Goal: Use online tool/utility: Utilize a website feature to perform a specific function

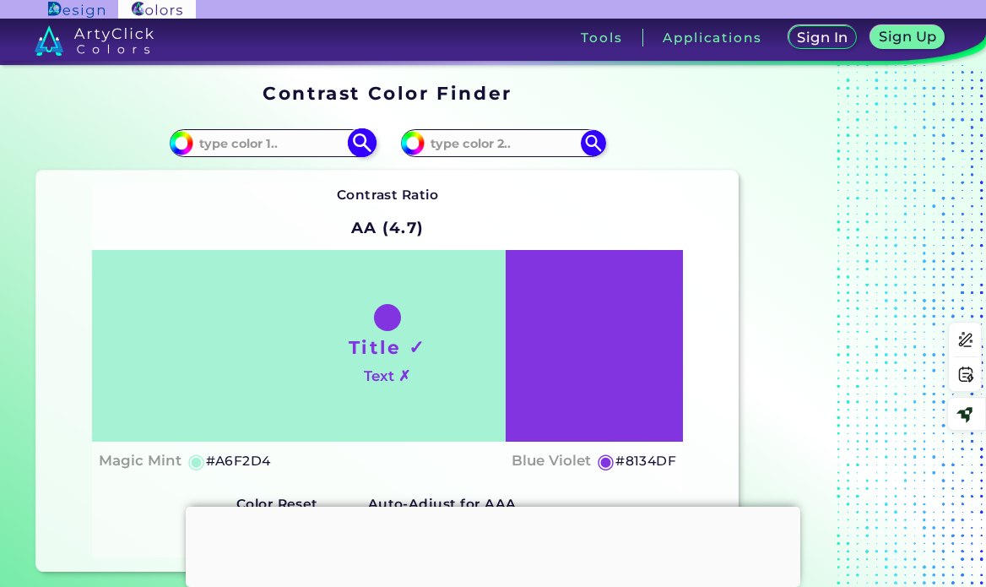
click at [235, 138] on input at bounding box center [271, 143] width 157 height 23
paste input "35323C"
type input "35323C"
click at [365, 149] on img at bounding box center [362, 143] width 30 height 30
type input "#35323c"
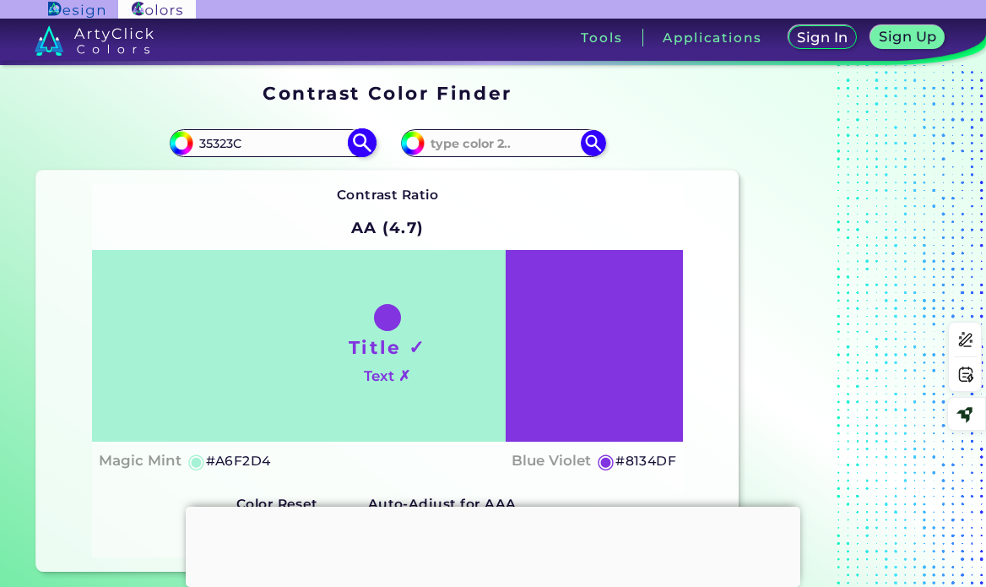
type input "#35323C"
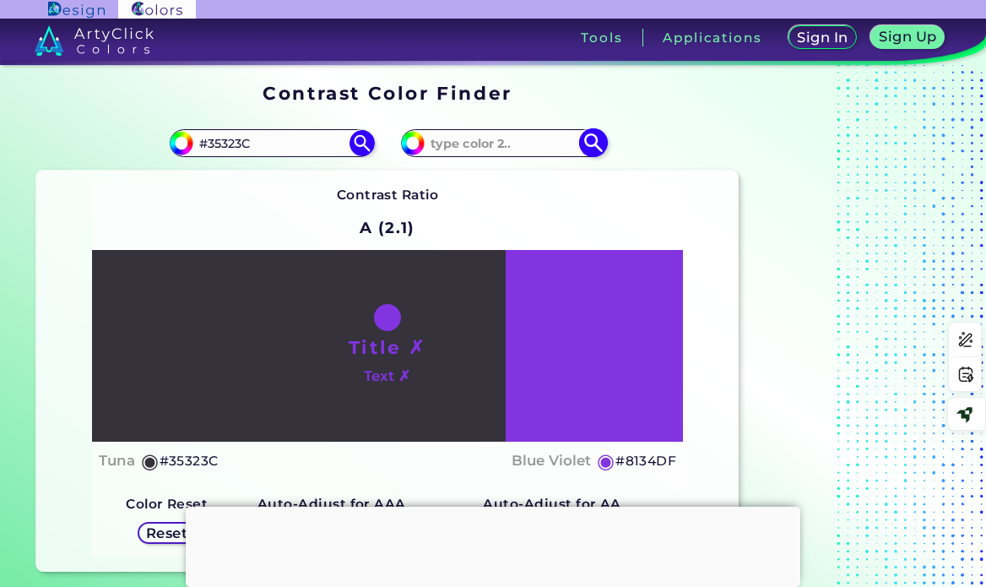
click at [473, 144] on input at bounding box center [503, 143] width 157 height 23
paste input "35323C"
type input "35323C"
click at [591, 143] on img at bounding box center [593, 143] width 30 height 30
type input "#35323c"
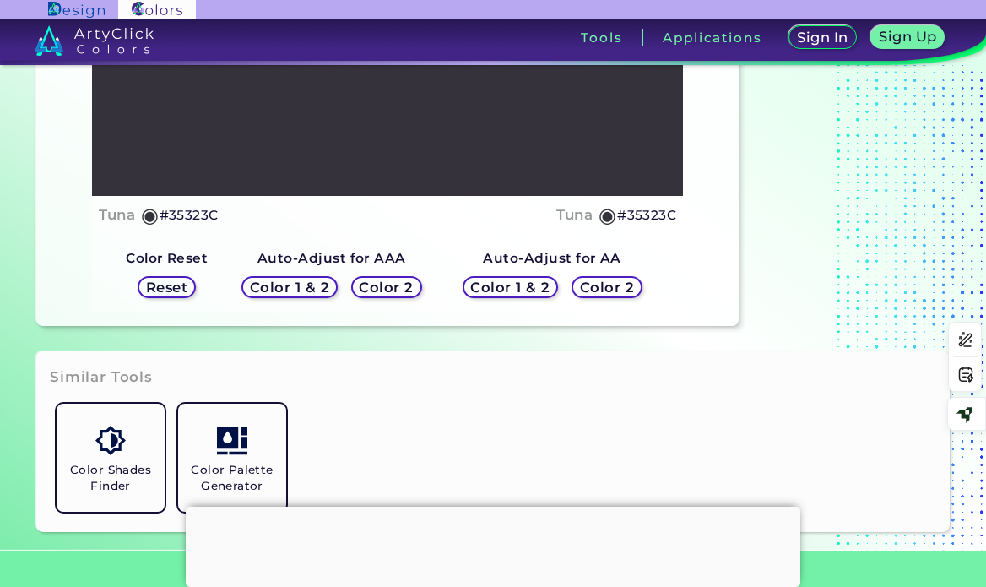
scroll to position [253, 0]
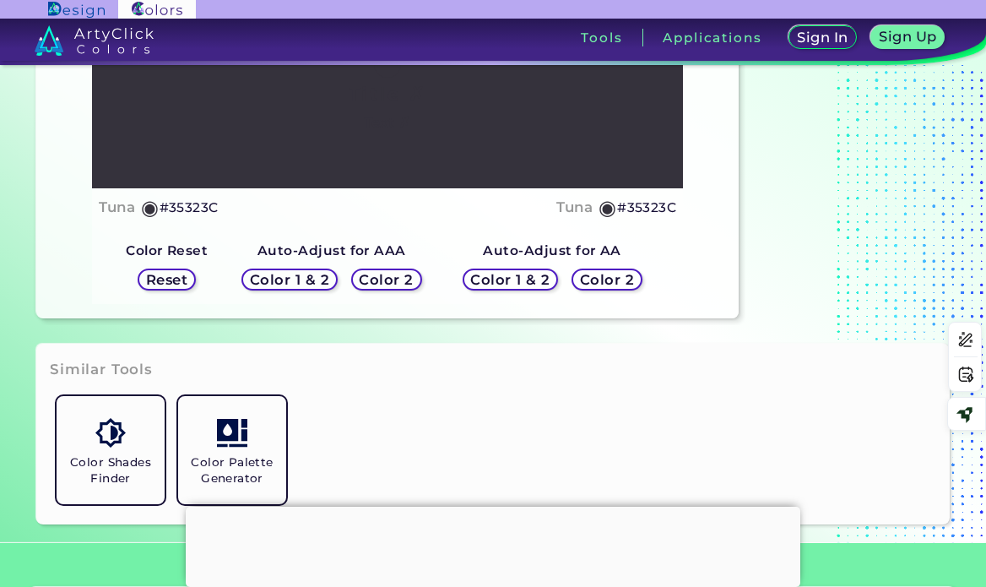
click at [590, 279] on h5 "Color 2" at bounding box center [607, 280] width 49 height 13
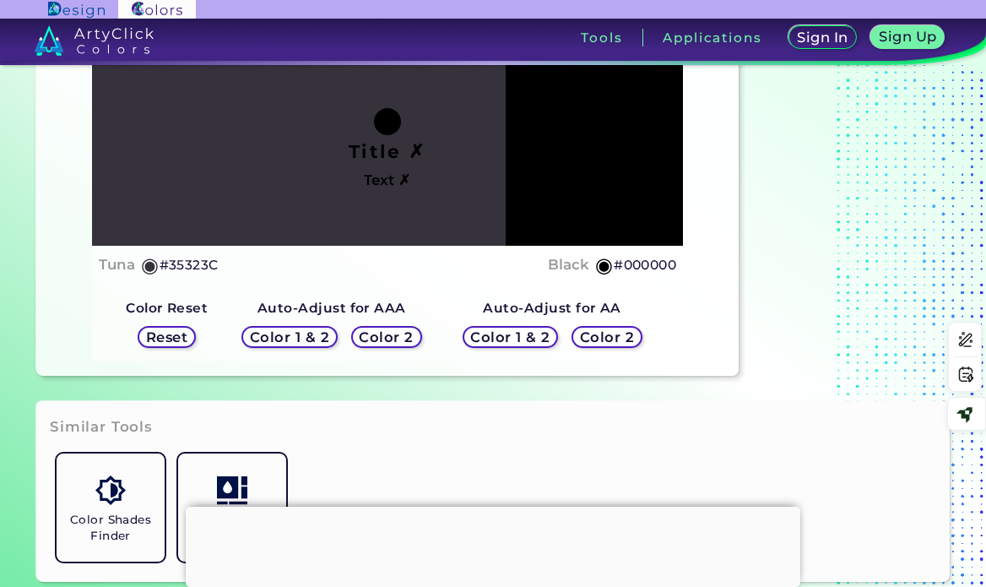
scroll to position [169, 0]
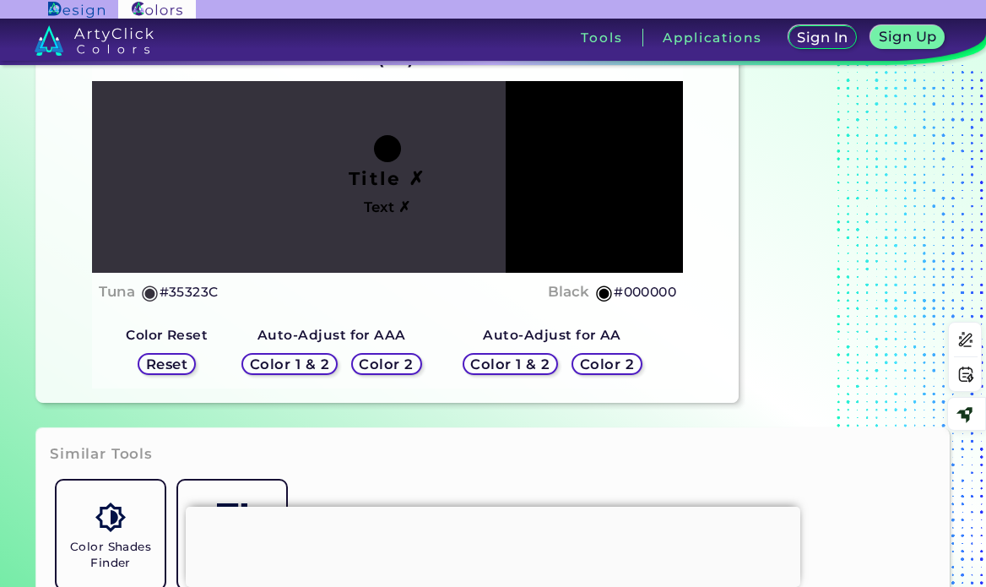
click at [545, 364] on h5 "Color 1 & 2" at bounding box center [511, 364] width 72 height 13
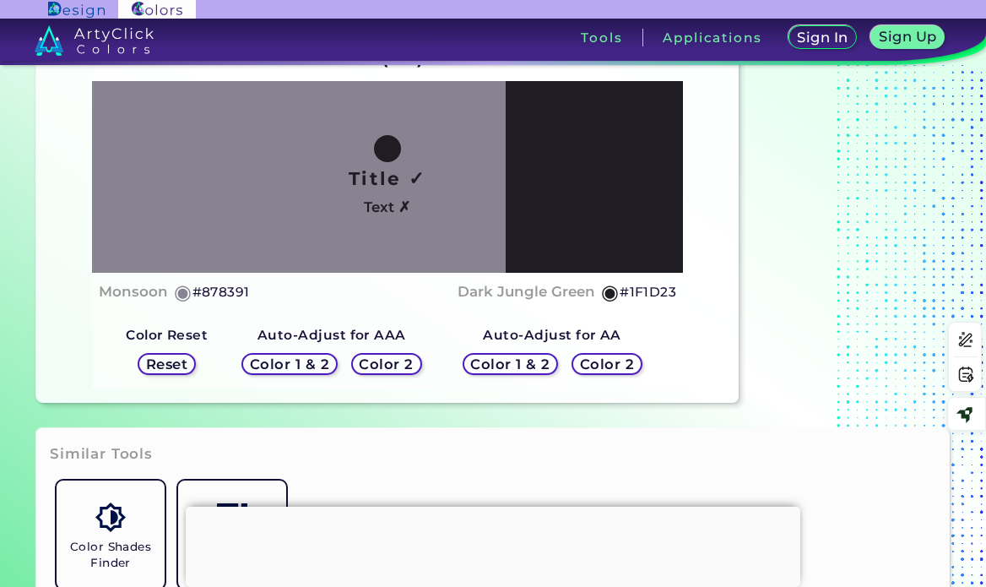
click at [307, 365] on h5 "Color 1 & 2" at bounding box center [289, 364] width 72 height 13
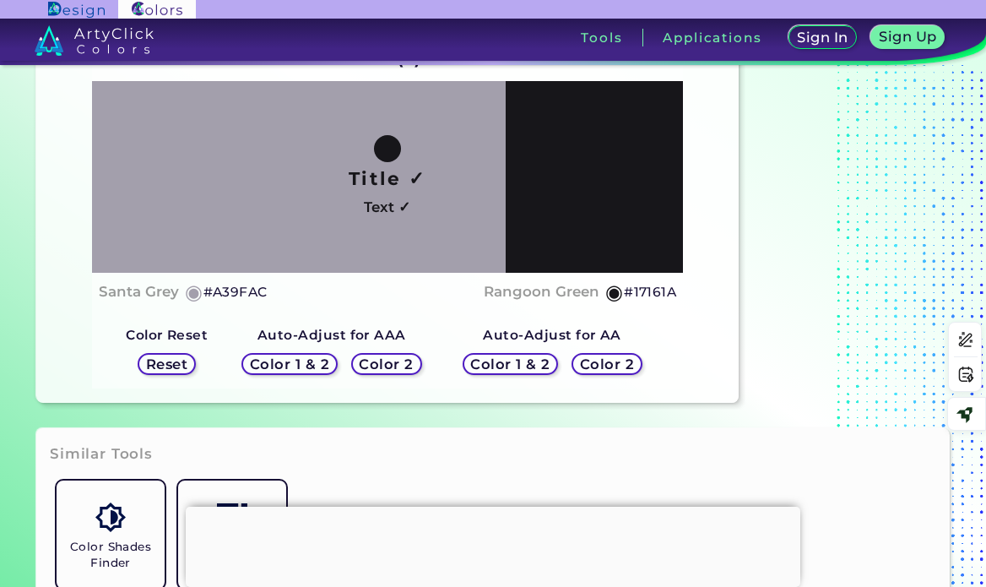
click at [383, 369] on h5 "Color 2" at bounding box center [386, 364] width 49 height 13
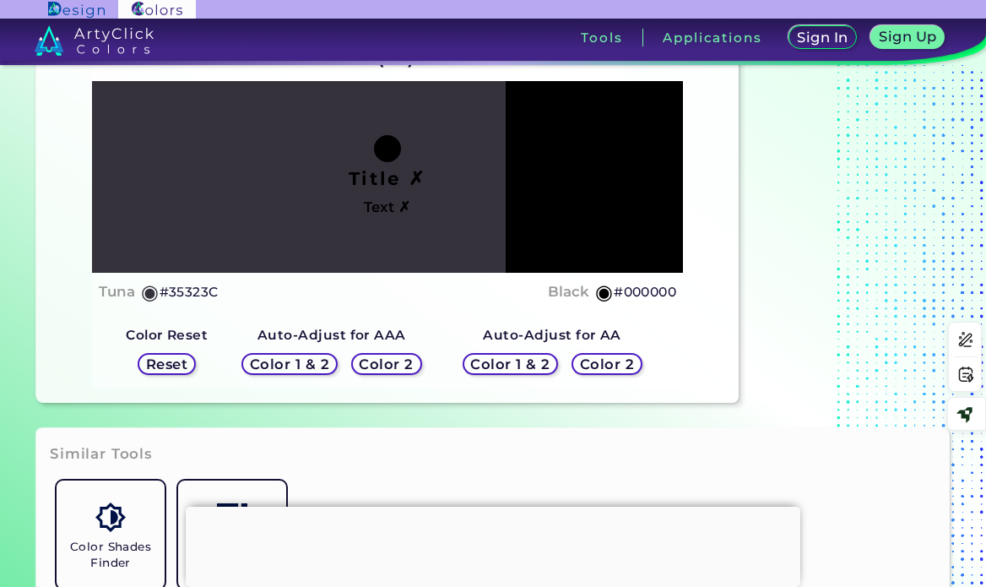
click at [309, 367] on h5 "Color 1 & 2" at bounding box center [289, 364] width 72 height 13
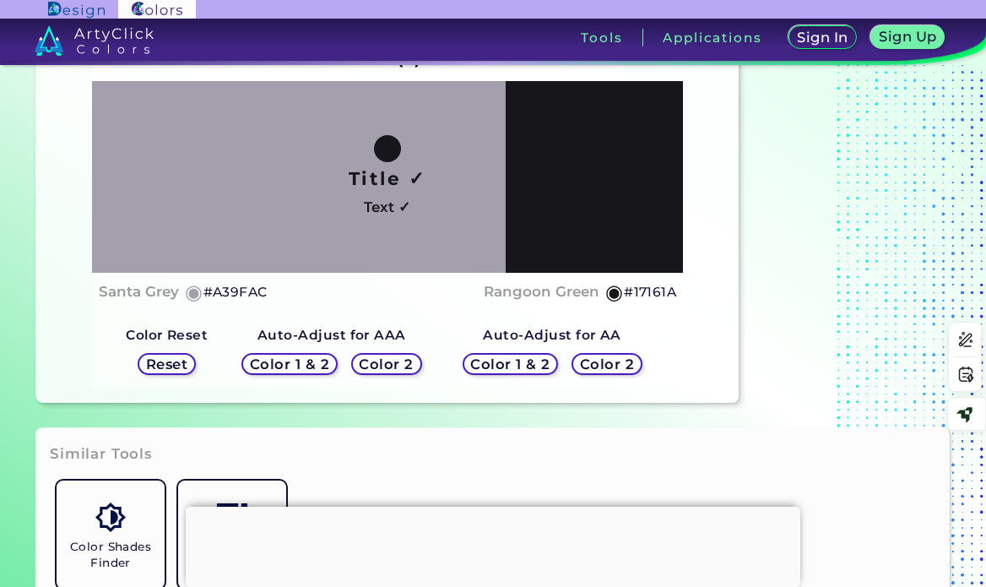
click at [391, 365] on h5 "Color 2" at bounding box center [386, 364] width 49 height 13
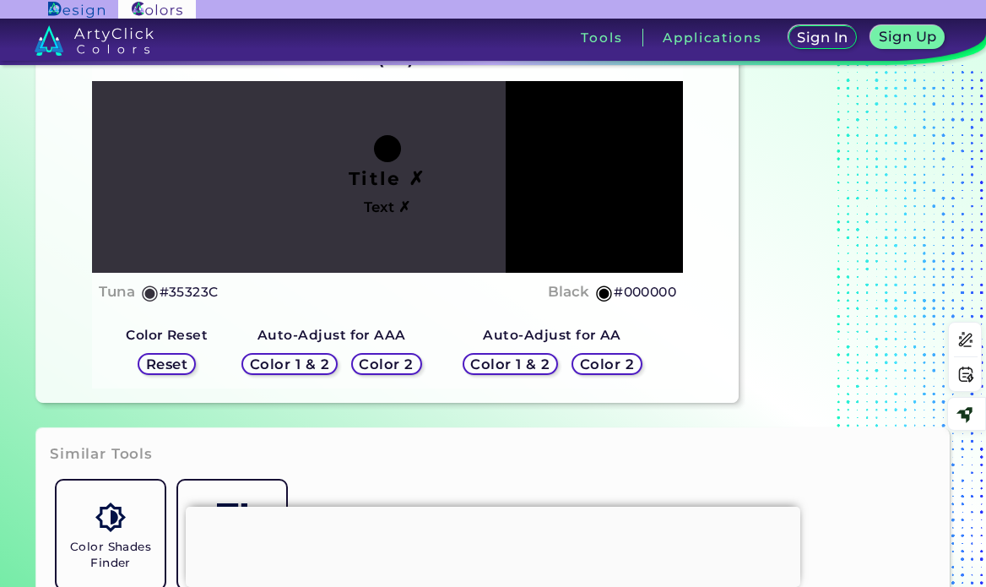
click at [297, 362] on h5 "Color 1 & 2" at bounding box center [289, 364] width 72 height 13
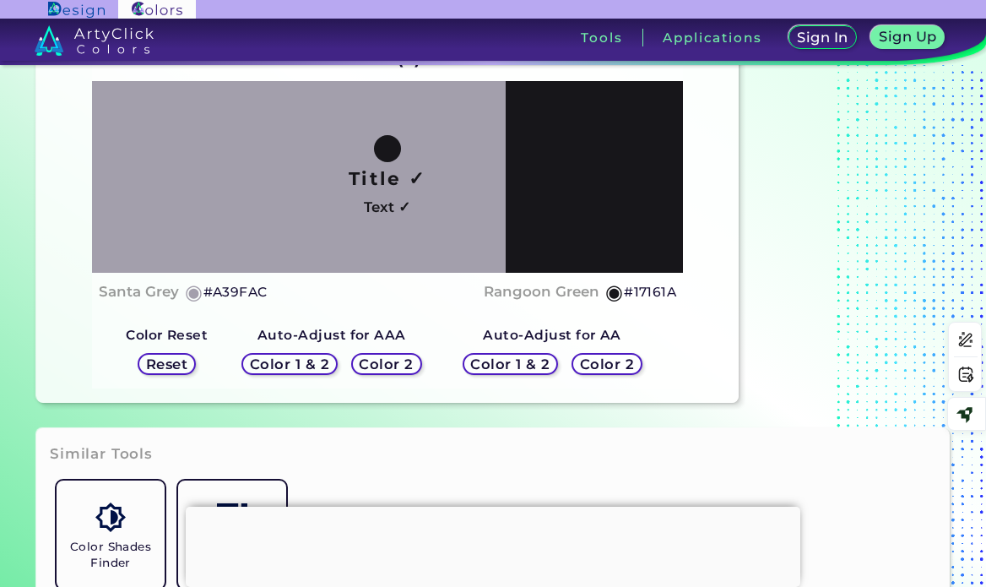
scroll to position [0, 0]
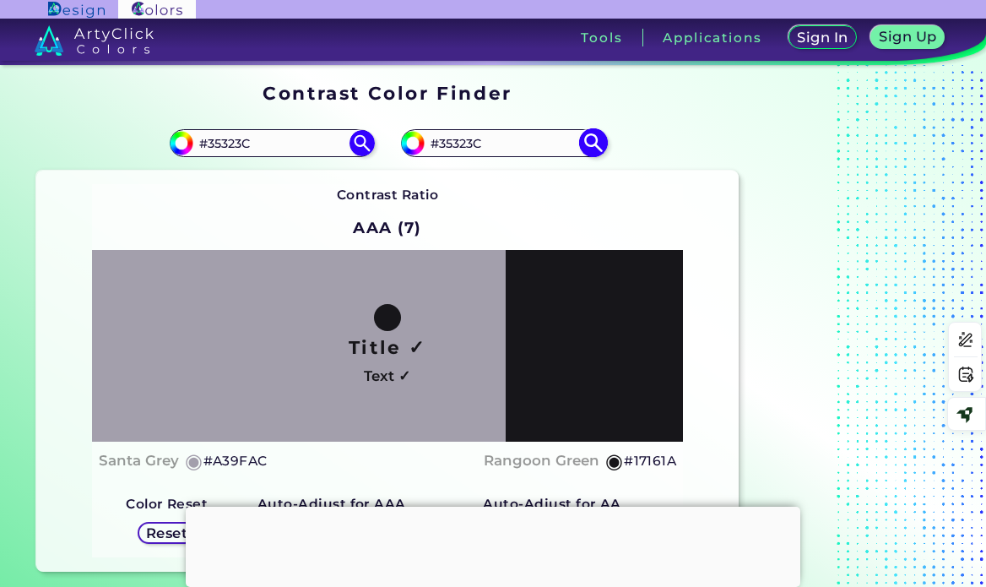
click at [480, 141] on input "#35323C" at bounding box center [503, 143] width 157 height 23
drag, startPoint x: 491, startPoint y: 144, endPoint x: 427, endPoint y: 148, distance: 64.3
click at [427, 148] on input "#35323C" at bounding box center [503, 143] width 157 height 23
paste input
click at [595, 148] on img at bounding box center [593, 143] width 30 height 30
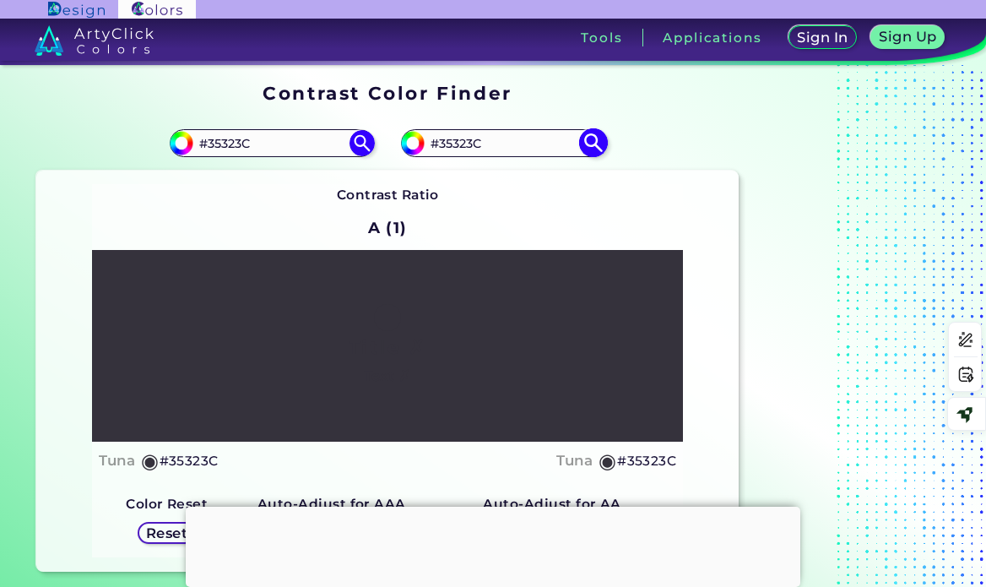
click at [480, 144] on input "#35323C" at bounding box center [503, 143] width 157 height 23
click at [464, 144] on input "#35323C" at bounding box center [503, 143] width 157 height 23
paste input "ebebea"
type input "#ebebea"
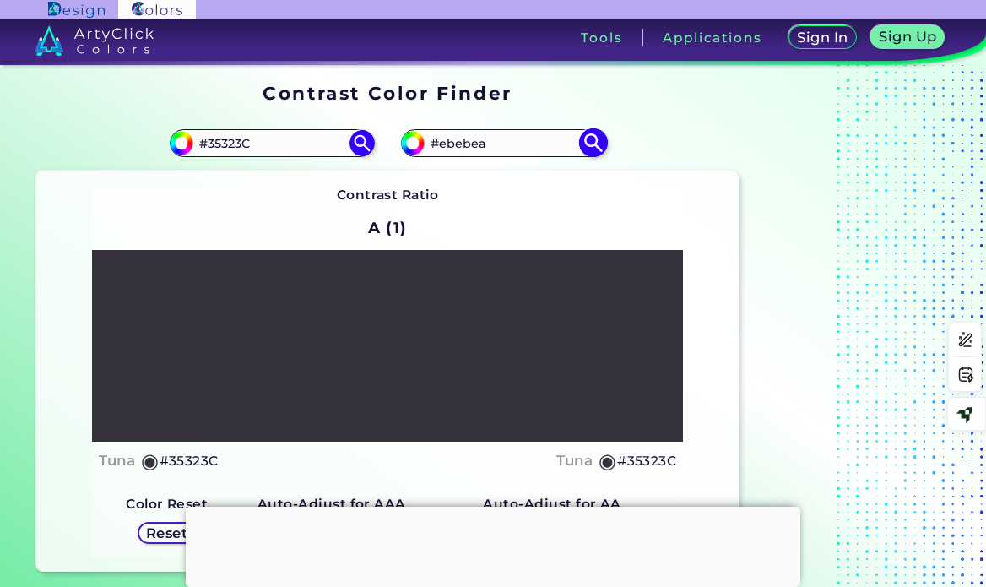
click at [594, 146] on img at bounding box center [593, 143] width 30 height 30
type input "#ebebea"
type input "#EBEBEA"
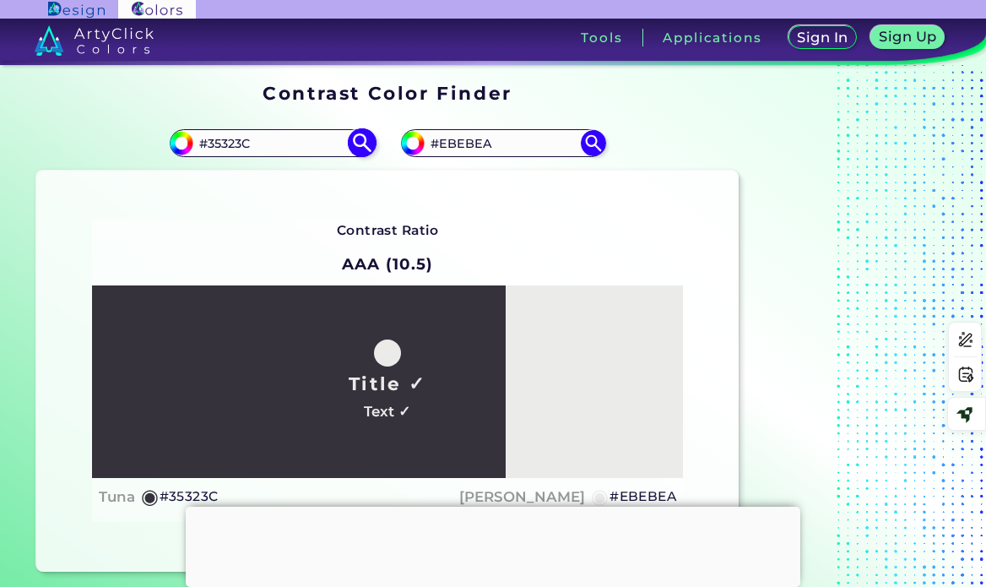
click at [249, 146] on input "#35323C" at bounding box center [271, 143] width 157 height 23
paste input "F4D73"
type input "#3F4D73"
click at [362, 144] on img at bounding box center [362, 143] width 30 height 30
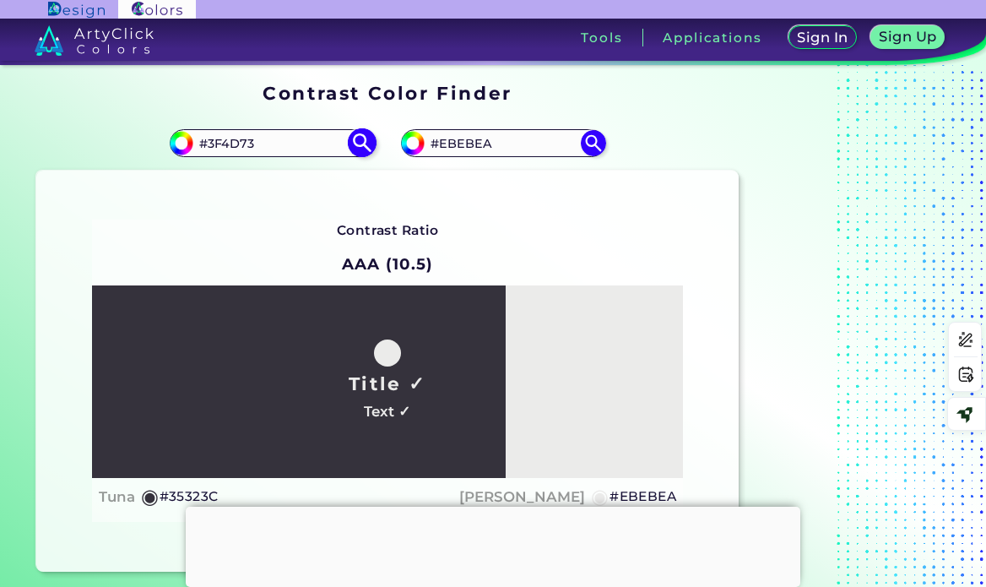
type input "#3f4d73"
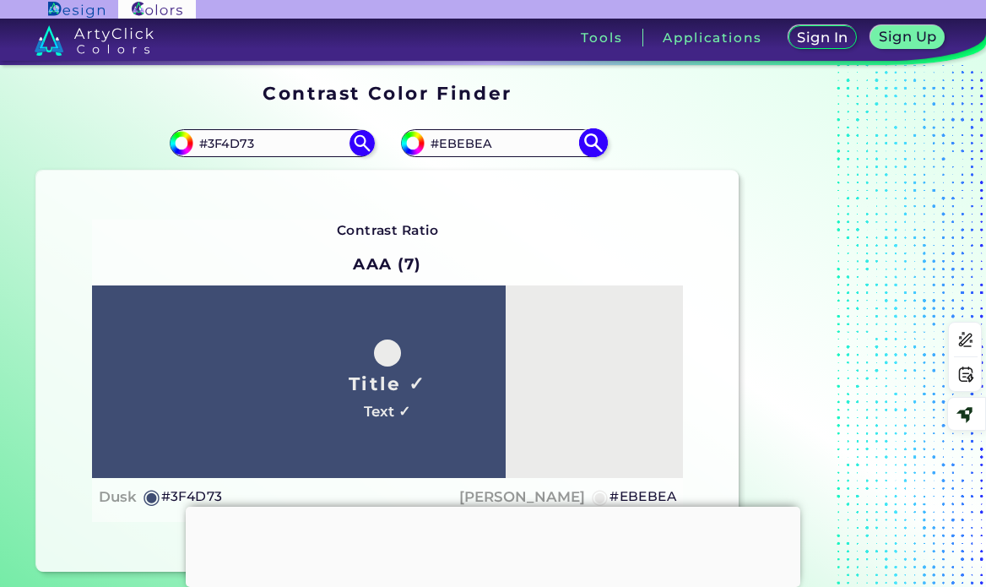
click at [465, 144] on input "#EBEBEA" at bounding box center [503, 143] width 157 height 23
click at [466, 144] on input "#EBEBEA" at bounding box center [503, 143] width 157 height 23
paste input "f2f0ec"
type input "#f2f0ec"
click at [591, 146] on img at bounding box center [593, 143] width 30 height 30
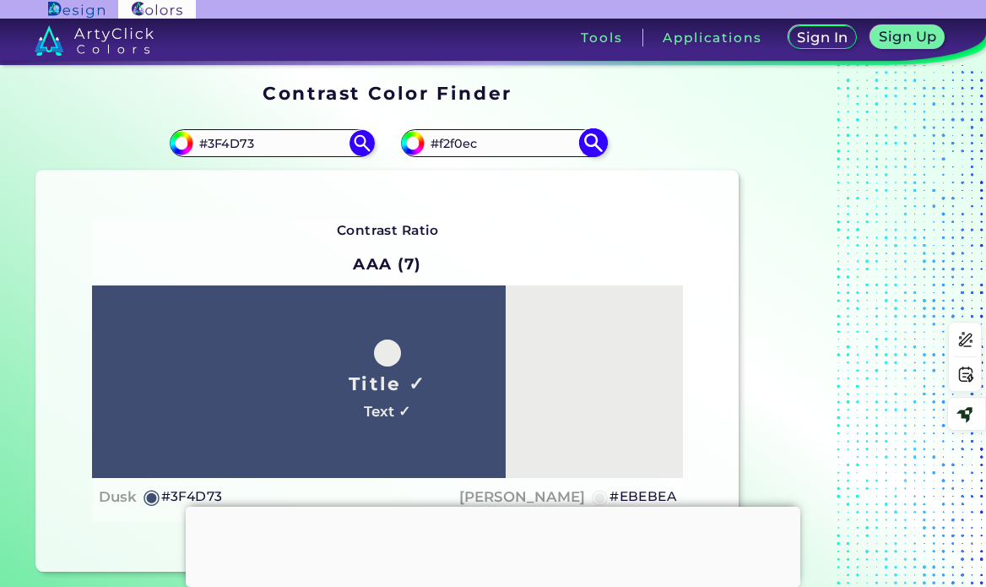
type input "#f2f0ec"
type input "#F2F0EC"
click at [231, 144] on input "#3F4D73" at bounding box center [271, 143] width 157 height 23
click at [233, 144] on input "#3F4D73" at bounding box center [271, 143] width 157 height 23
paste input "409F9D"
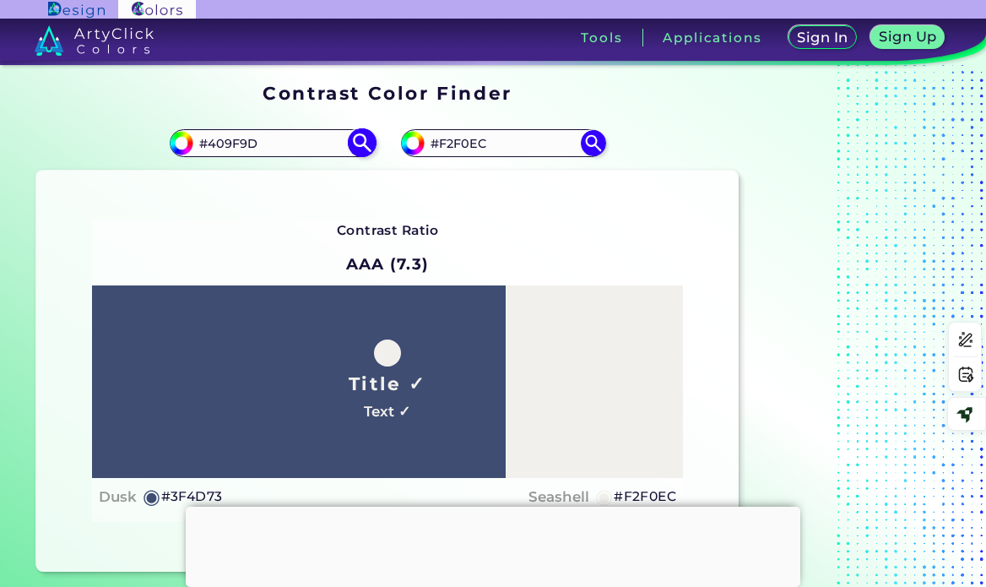
type input "#409F9D"
click at [363, 138] on img at bounding box center [362, 143] width 30 height 30
type input "#409f9d"
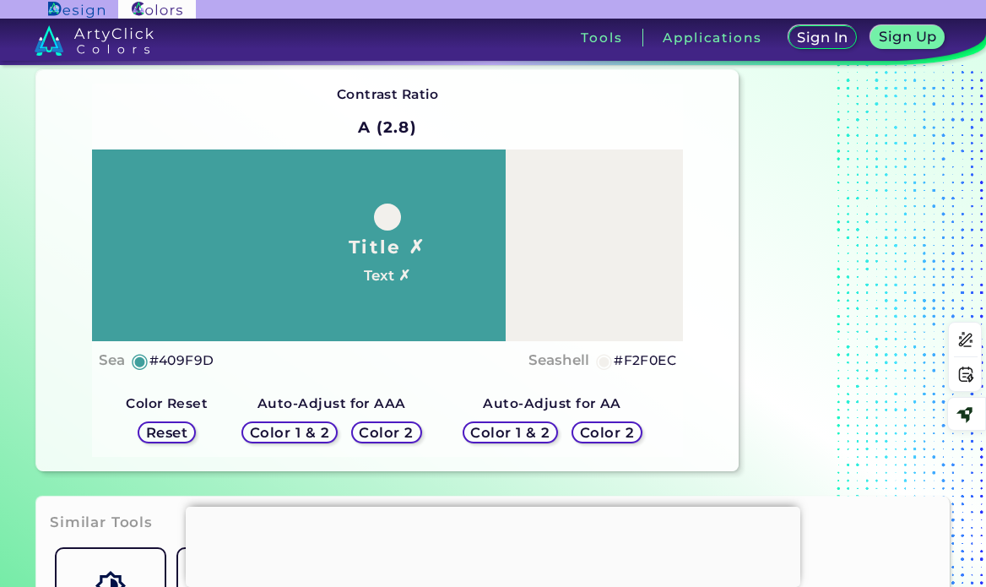
scroll to position [169, 0]
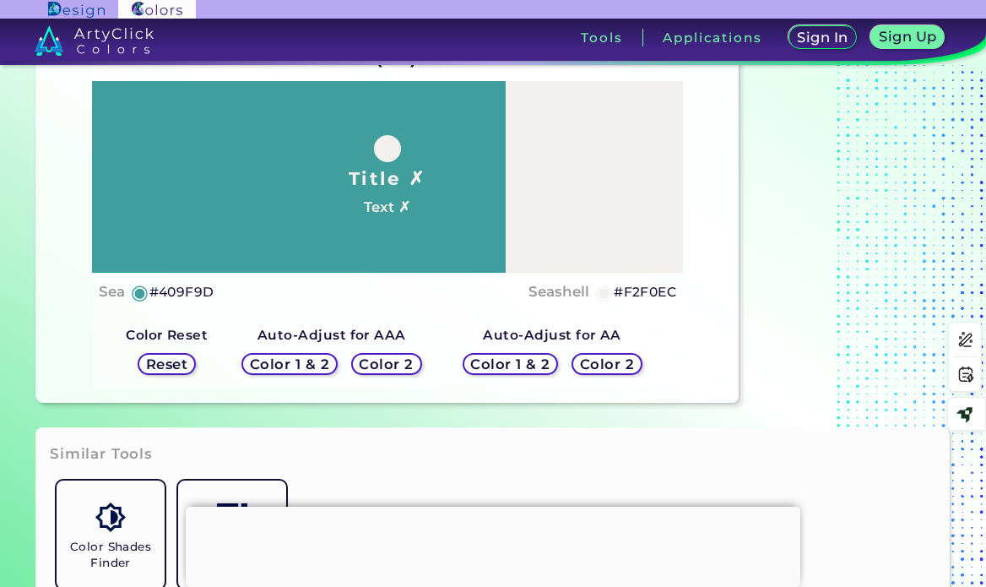
click at [605, 360] on h5 "Color 2" at bounding box center [607, 364] width 49 height 13
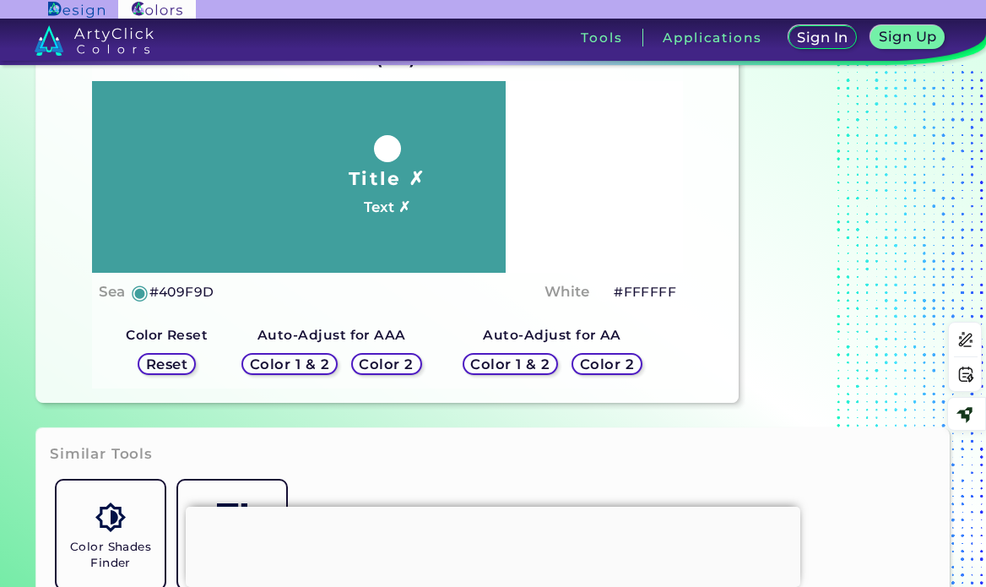
click at [409, 361] on h5 "Color 2" at bounding box center [386, 364] width 49 height 13
click at [382, 367] on h5 "Color 2" at bounding box center [386, 364] width 49 height 13
click at [289, 363] on h5 "Color 1 & 2" at bounding box center [289, 364] width 72 height 13
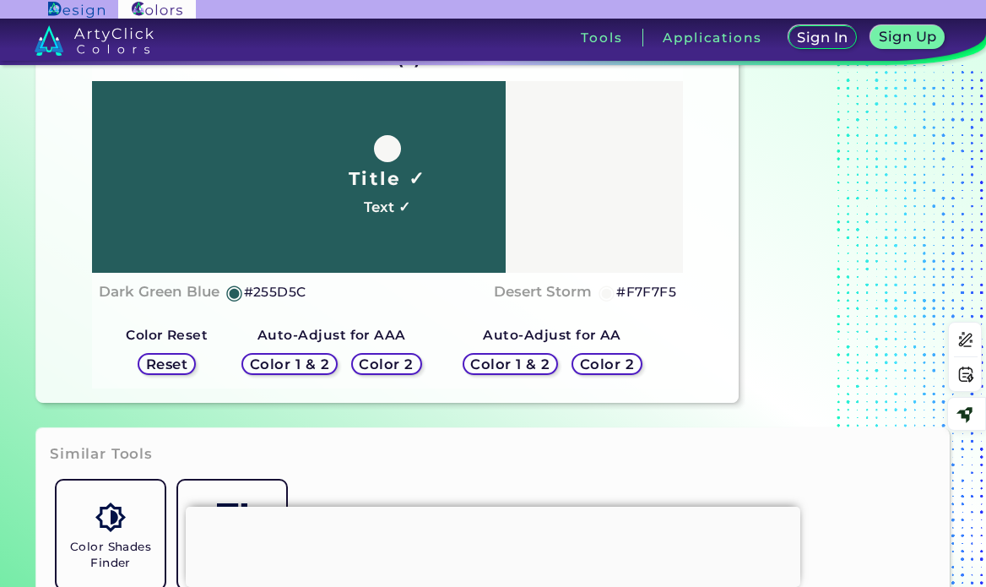
click at [495, 366] on h5 "Color 1 & 2" at bounding box center [511, 364] width 72 height 13
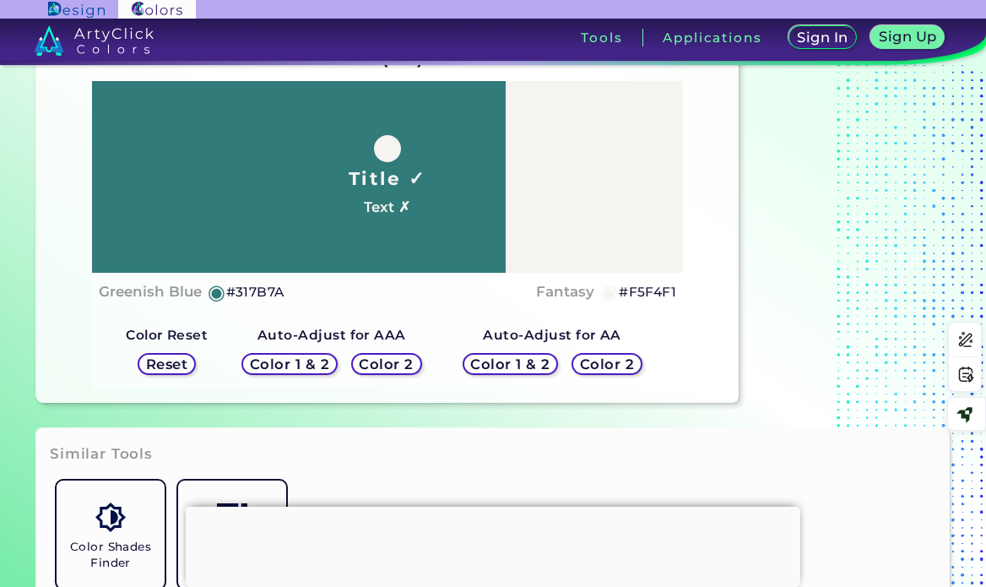
click at [599, 367] on h5 "Color 2" at bounding box center [607, 364] width 49 height 13
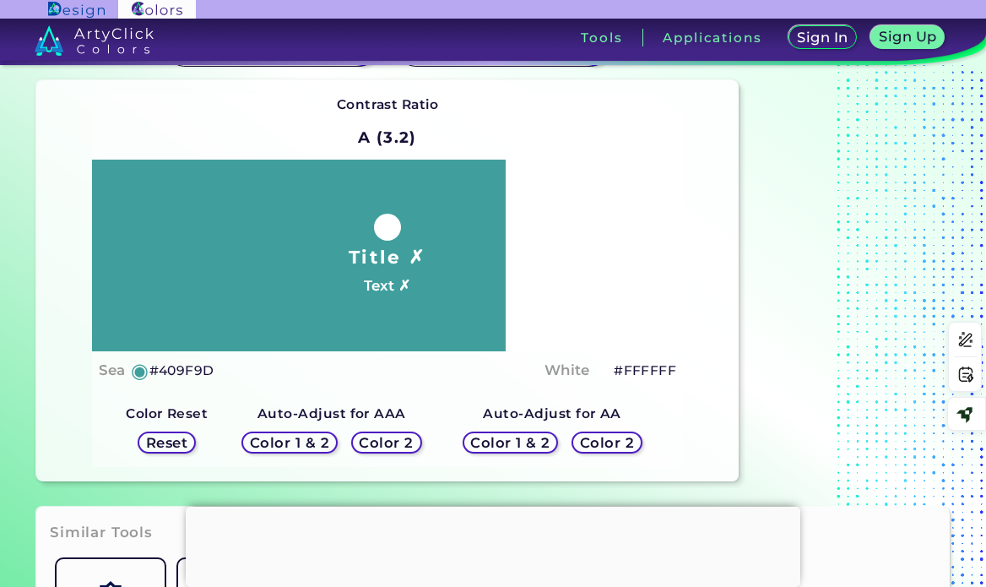
scroll to position [0, 0]
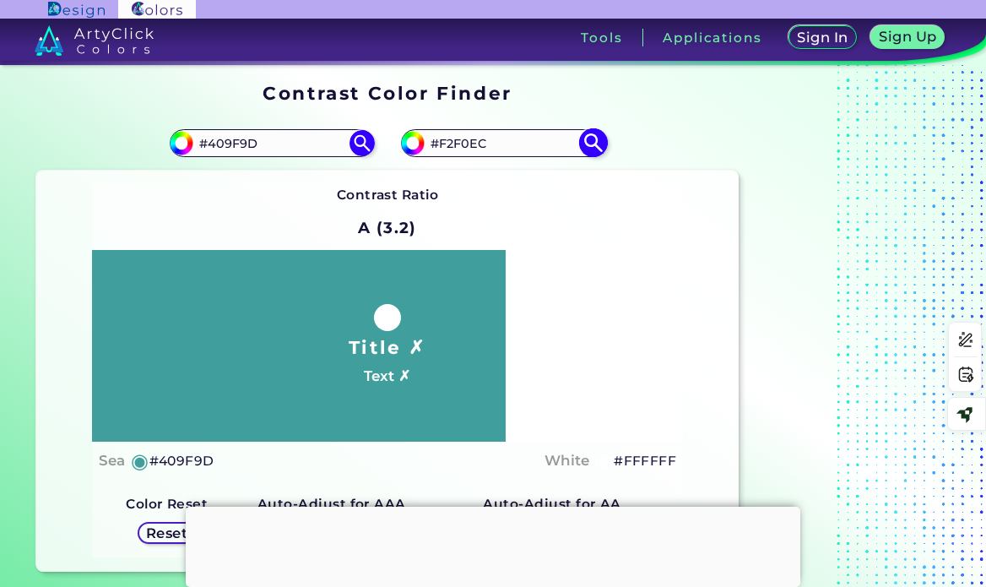
click at [510, 141] on input "#F2F0EC" at bounding box center [503, 143] width 157 height 23
drag, startPoint x: 501, startPoint y: 142, endPoint x: 432, endPoint y: 149, distance: 69.6
click at [432, 149] on input "#F2F0EC" at bounding box center [503, 143] width 157 height 23
paste input "f8edec"
type input "#f8edec"
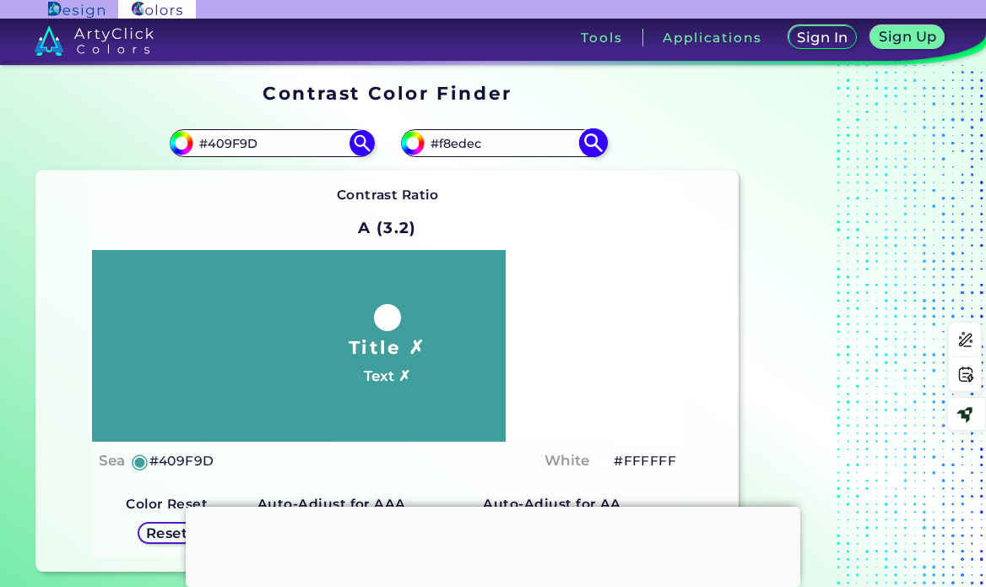
click at [594, 143] on img at bounding box center [593, 143] width 30 height 30
type input "#f8edec"
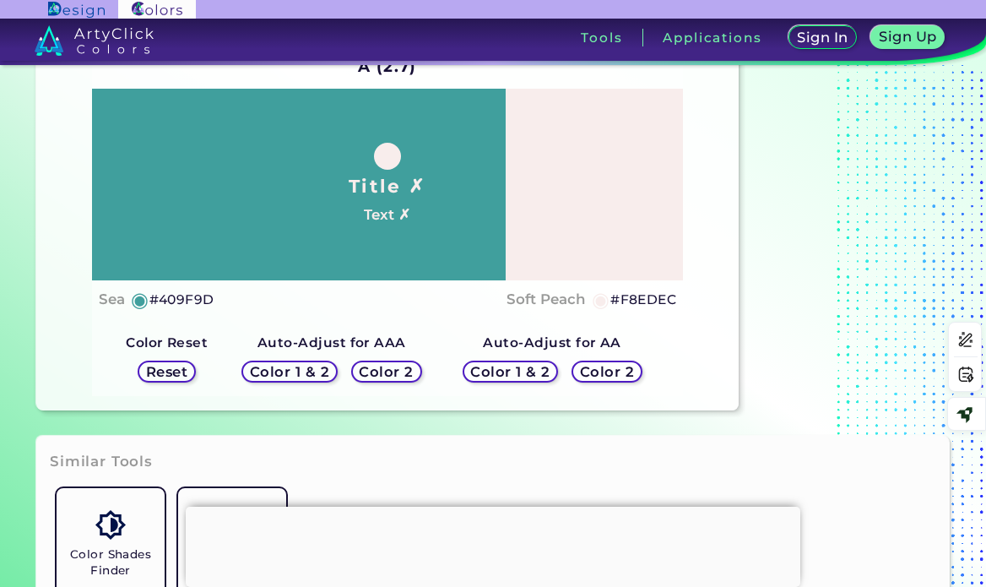
scroll to position [169, 0]
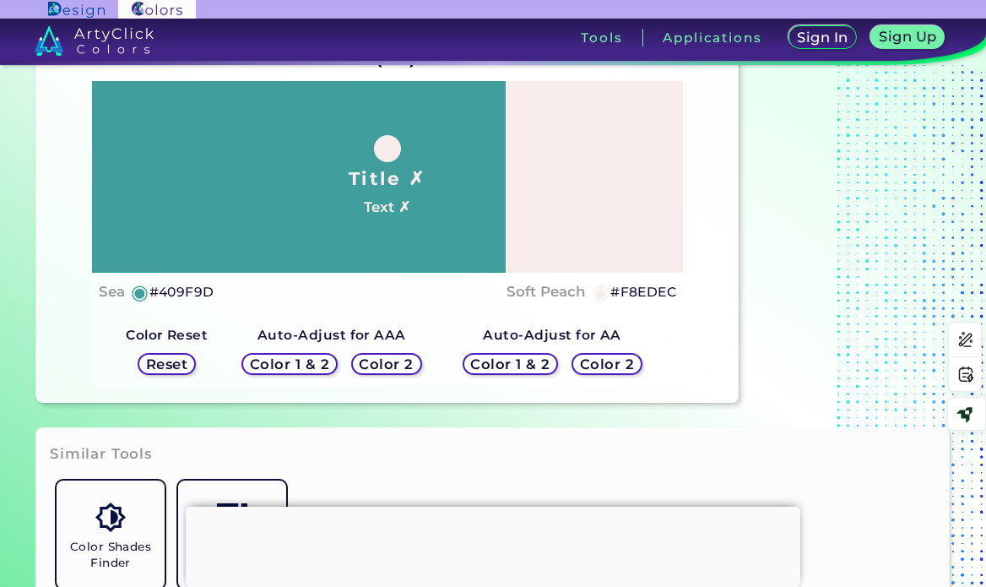
click at [599, 371] on h5 "Color 2" at bounding box center [607, 364] width 49 height 13
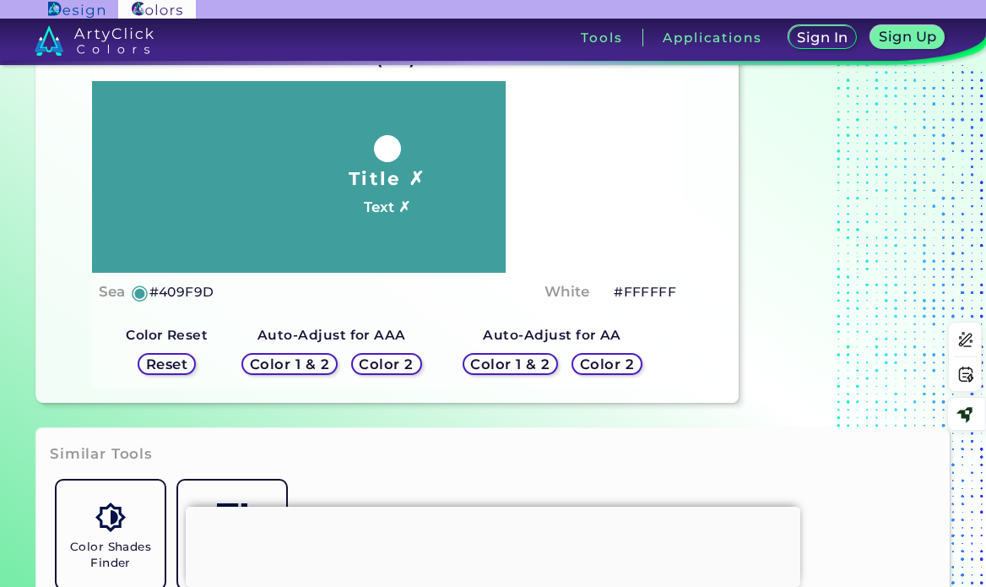
click at [403, 365] on h5 "Color 2" at bounding box center [386, 364] width 49 height 13
click at [508, 367] on h5 "Color 1 & 2" at bounding box center [511, 364] width 72 height 13
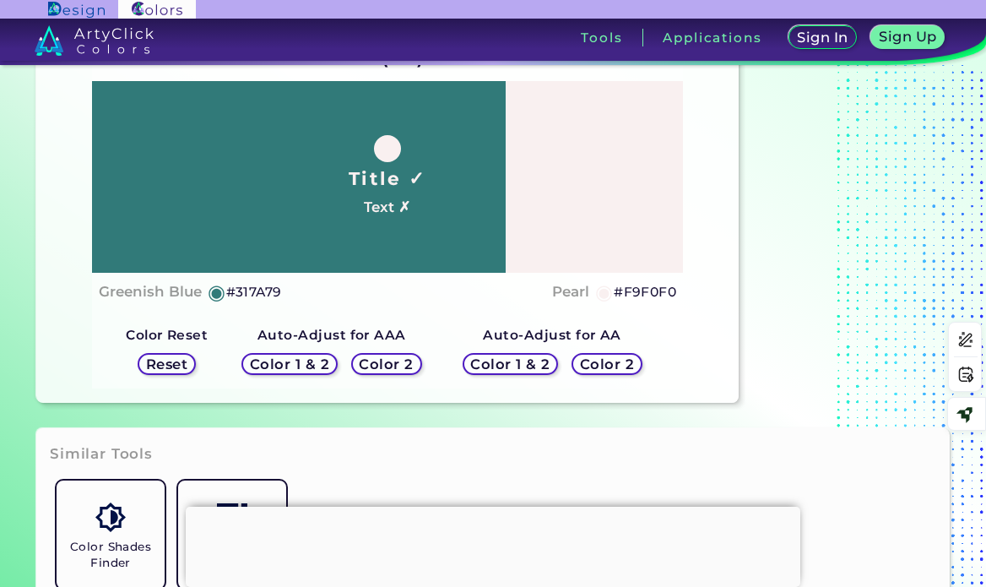
click at [645, 292] on h5 "#F9F0F0" at bounding box center [645, 292] width 62 height 22
click at [173, 364] on h5 "Reset" at bounding box center [167, 364] width 38 height 13
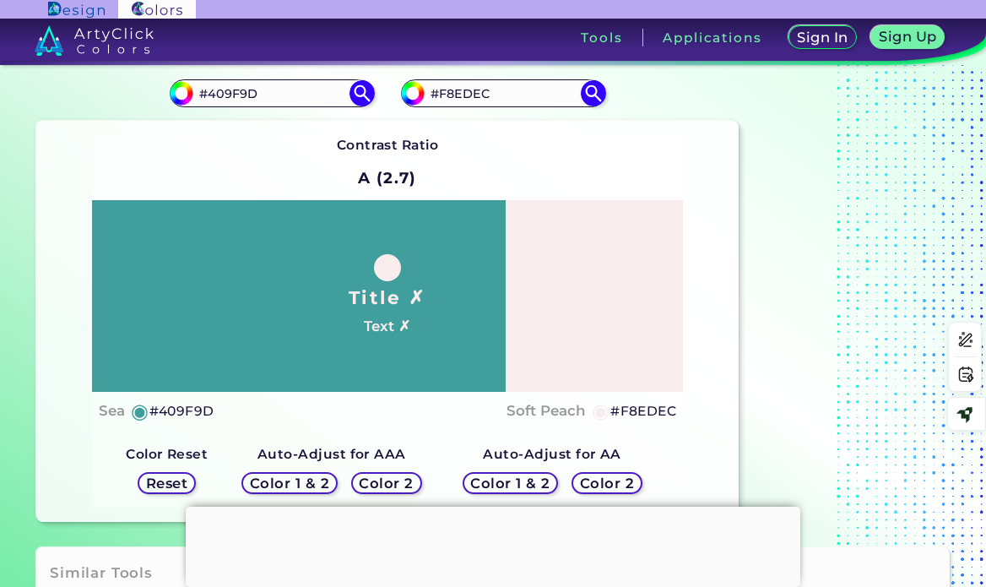
scroll to position [0, 0]
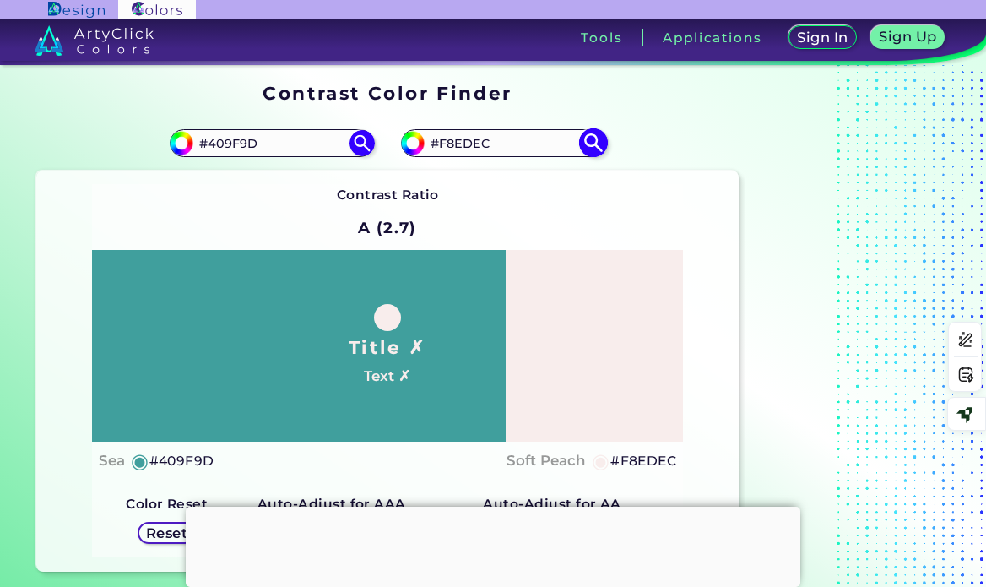
drag, startPoint x: 508, startPoint y: 144, endPoint x: 442, endPoint y: 148, distance: 65.2
click at [442, 148] on input "#F8EDEC" at bounding box center [503, 143] width 157 height 23
paste input "#F9F0F0"
drag, startPoint x: 513, startPoint y: 138, endPoint x: 432, endPoint y: 143, distance: 82.1
click at [432, 143] on input "##F9F0F0" at bounding box center [503, 143] width 157 height 23
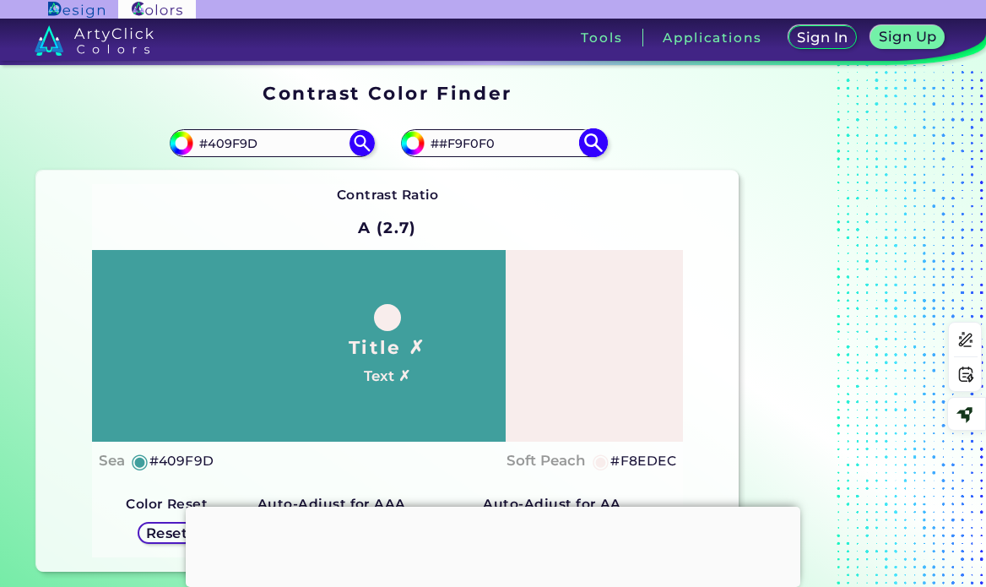
paste input
type input "#F9F0F0"
click at [589, 148] on img at bounding box center [593, 143] width 30 height 30
type input "#f9f0f0"
drag, startPoint x: 493, startPoint y: 141, endPoint x: 429, endPoint y: 140, distance: 64.2
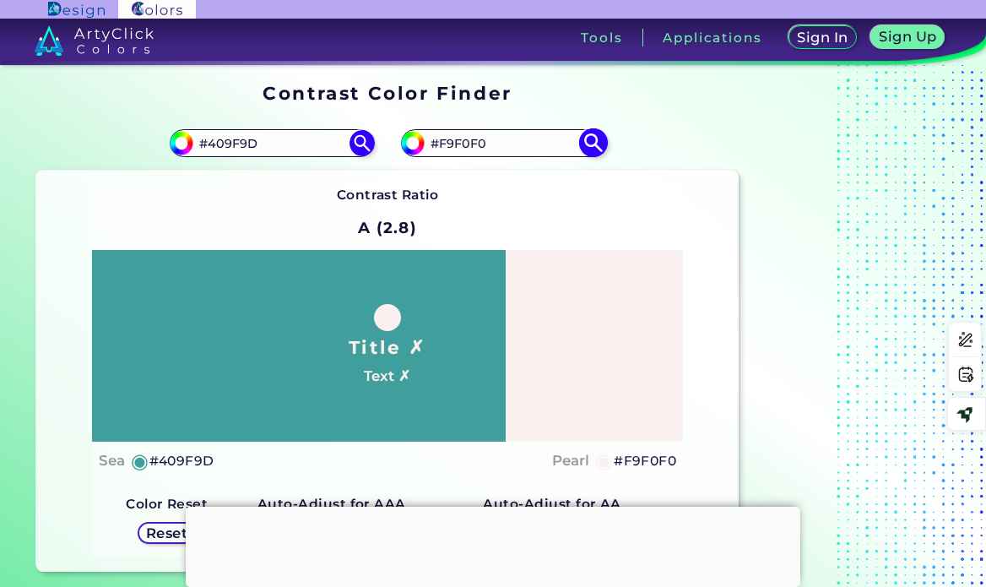
click at [429, 140] on input "#F9F0F0" at bounding box center [503, 143] width 157 height 23
paste input "00225e"
type input "#00225e"
click at [594, 138] on img at bounding box center [593, 143] width 30 height 30
type input "#00225e"
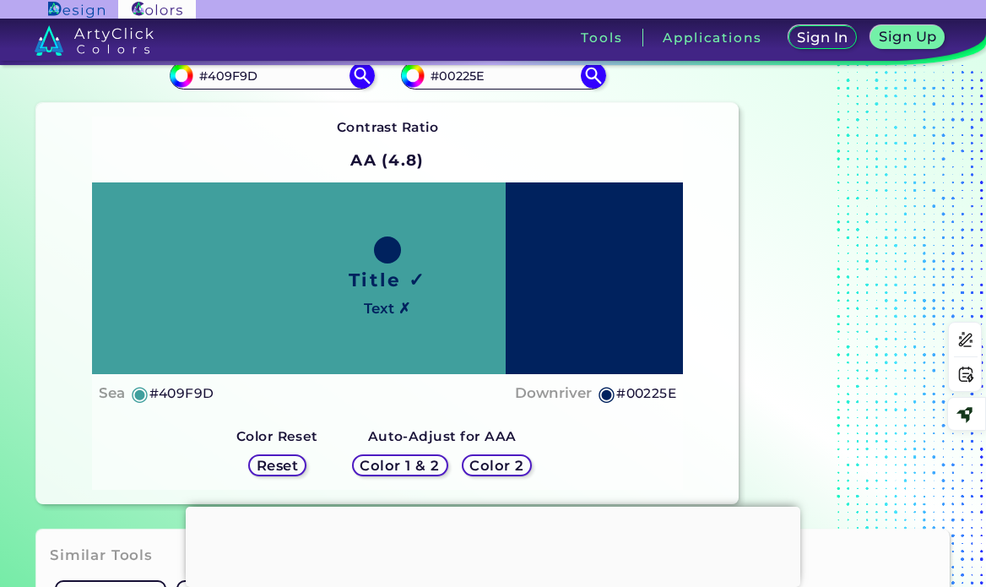
scroll to position [169, 0]
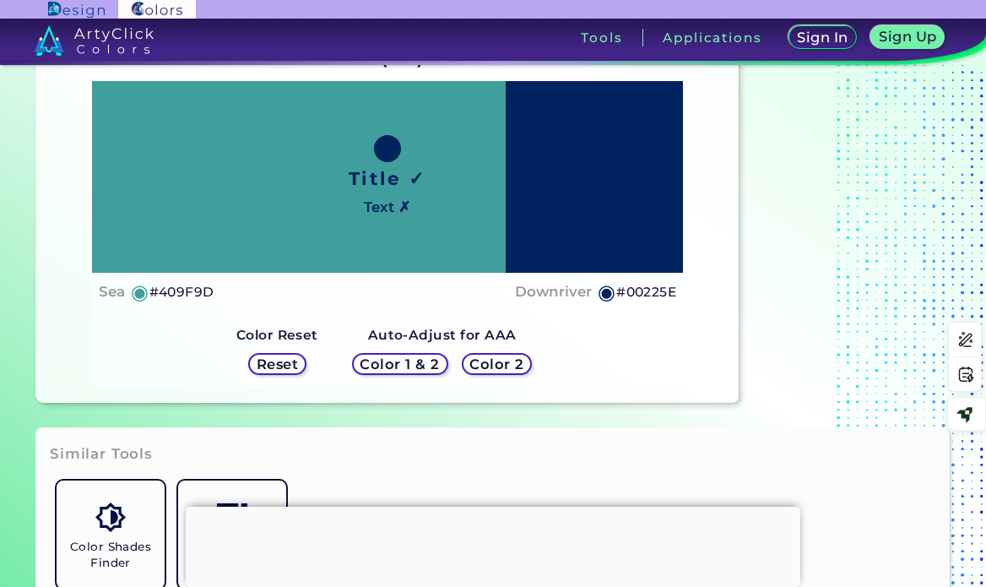
click at [508, 367] on h5 "Color 2" at bounding box center [496, 364] width 49 height 13
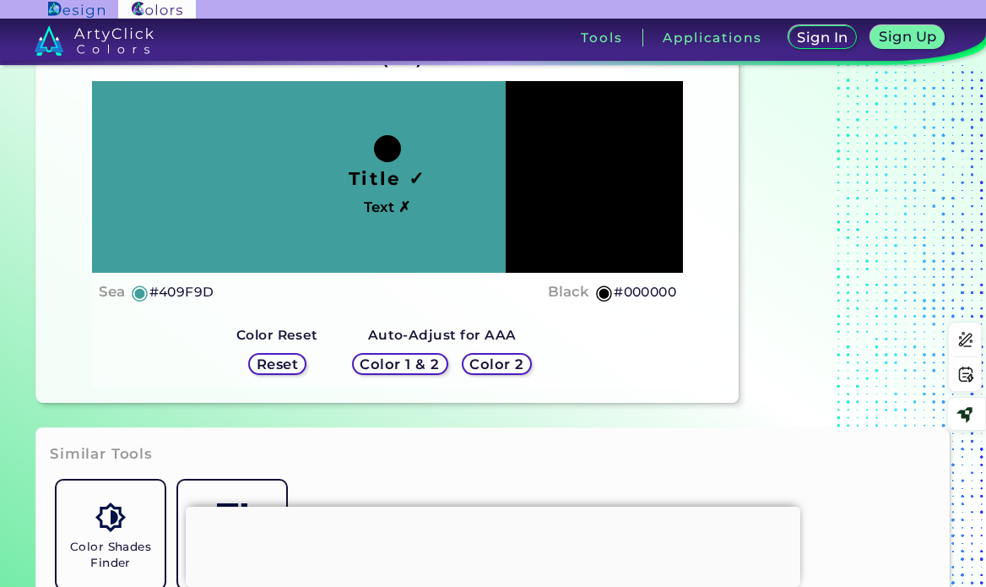
click at [409, 363] on h5 "Color 1 & 2" at bounding box center [400, 364] width 72 height 13
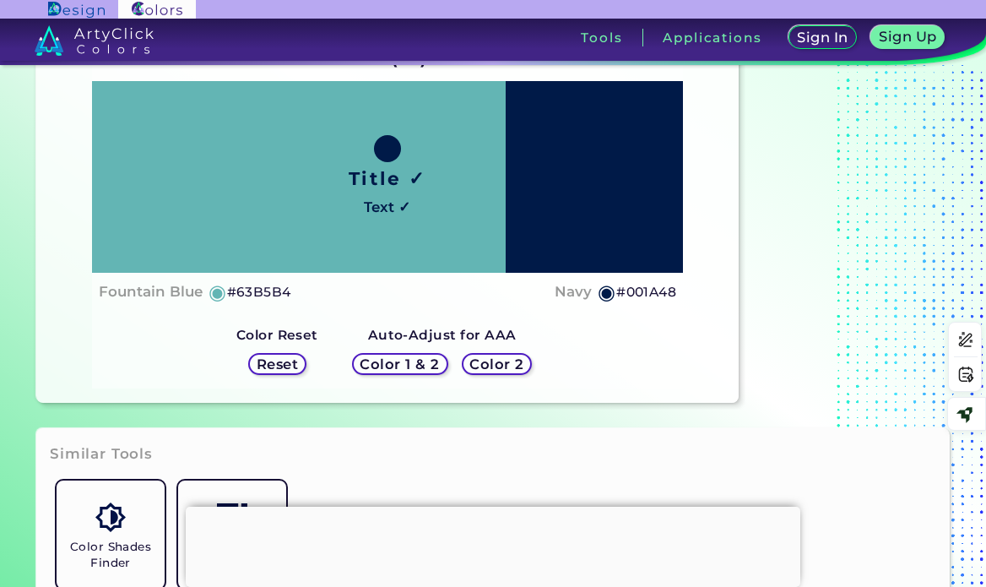
click at [633, 293] on h5 "#001A48" at bounding box center [646, 292] width 60 height 22
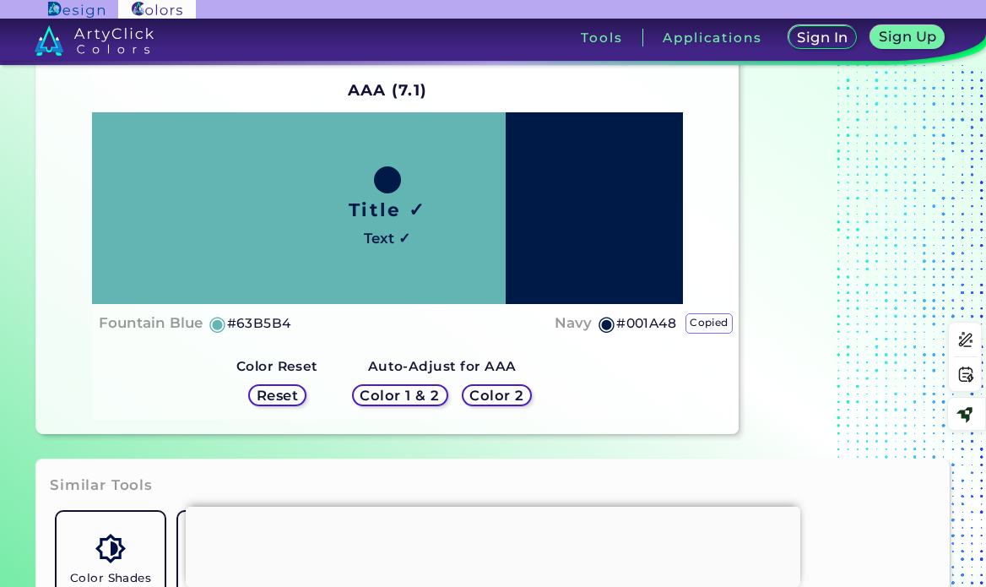
scroll to position [0, 0]
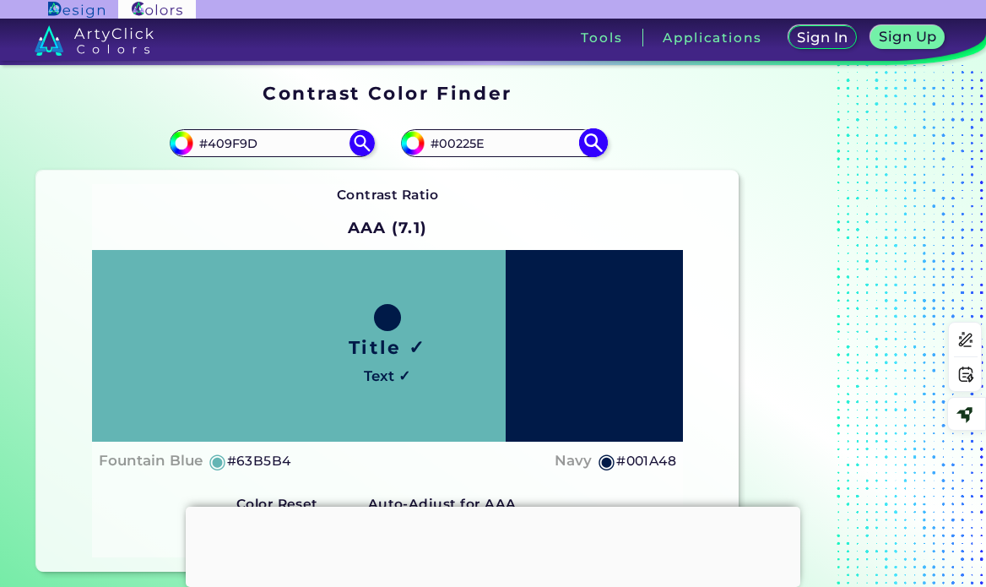
drag, startPoint x: 497, startPoint y: 140, endPoint x: 429, endPoint y: 141, distance: 67.6
click at [429, 141] on input "#00225E" at bounding box center [503, 143] width 157 height 23
paste input "1A48"
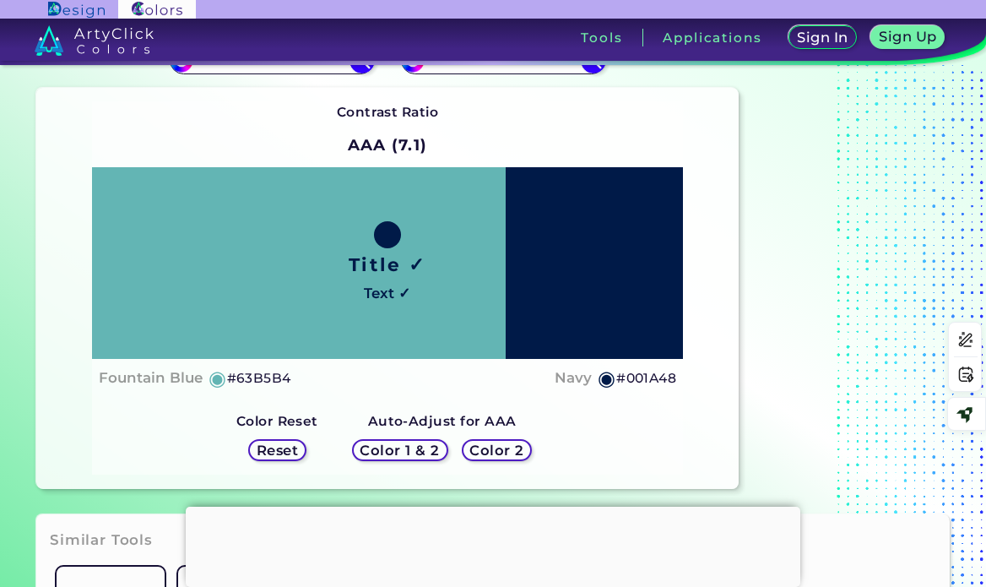
scroll to position [169, 0]
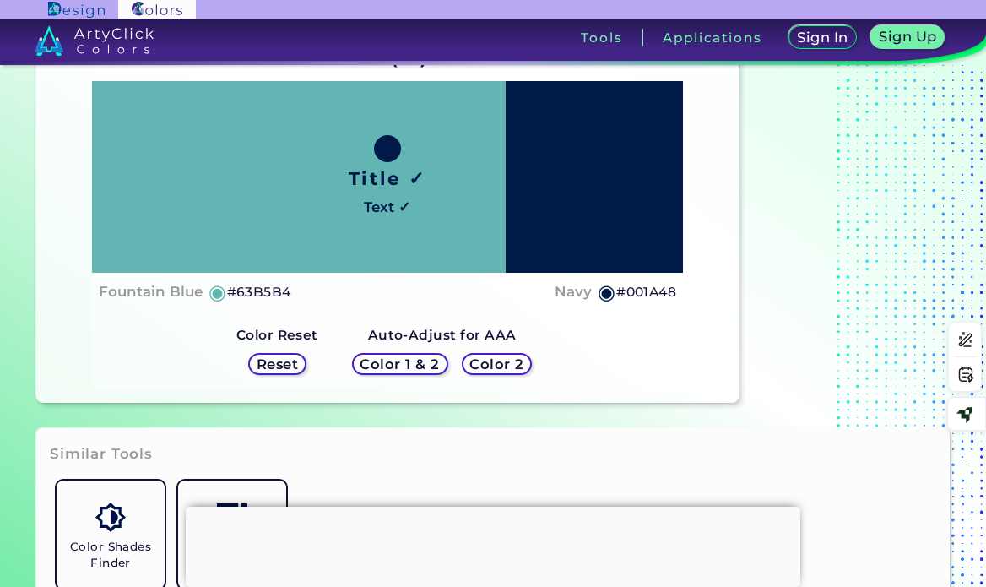
type input "#001A48"
click at [294, 361] on h5 "Reset" at bounding box center [277, 364] width 38 height 13
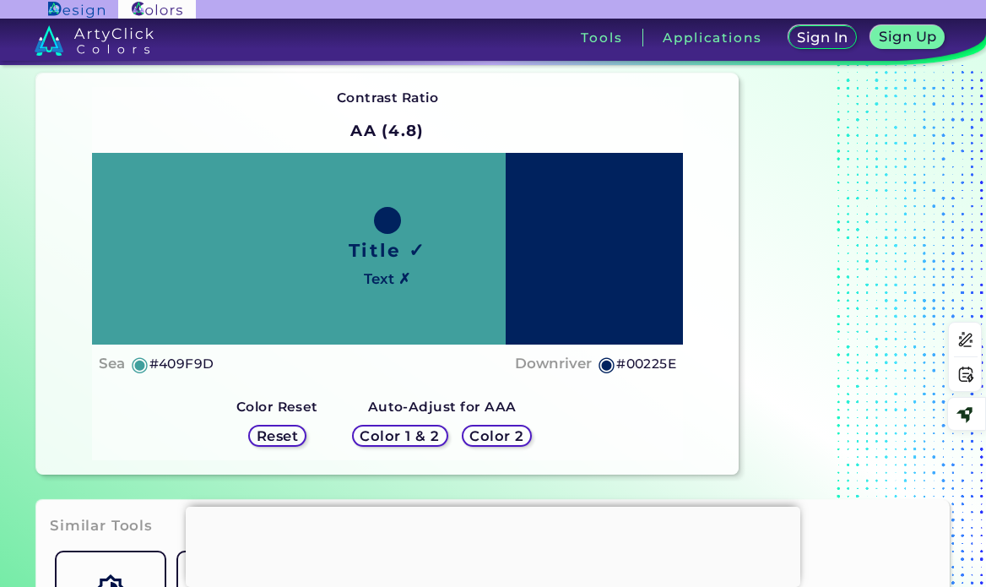
scroll to position [0, 0]
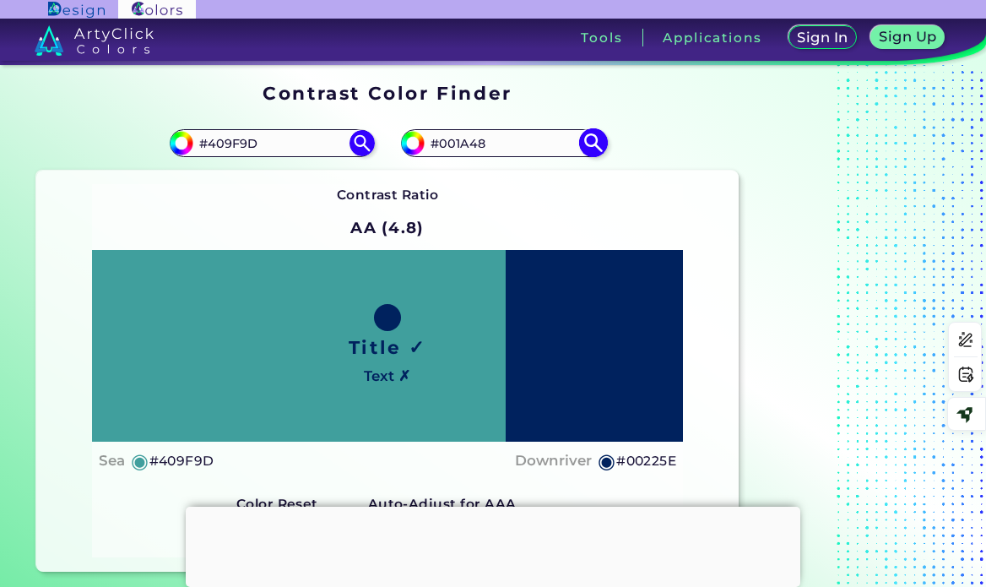
drag, startPoint x: 504, startPoint y: 143, endPoint x: 426, endPoint y: 148, distance: 78.7
click at [426, 148] on input "#001A48" at bounding box center [503, 143] width 157 height 23
click at [593, 138] on img at bounding box center [593, 143] width 30 height 30
type input "#001a48"
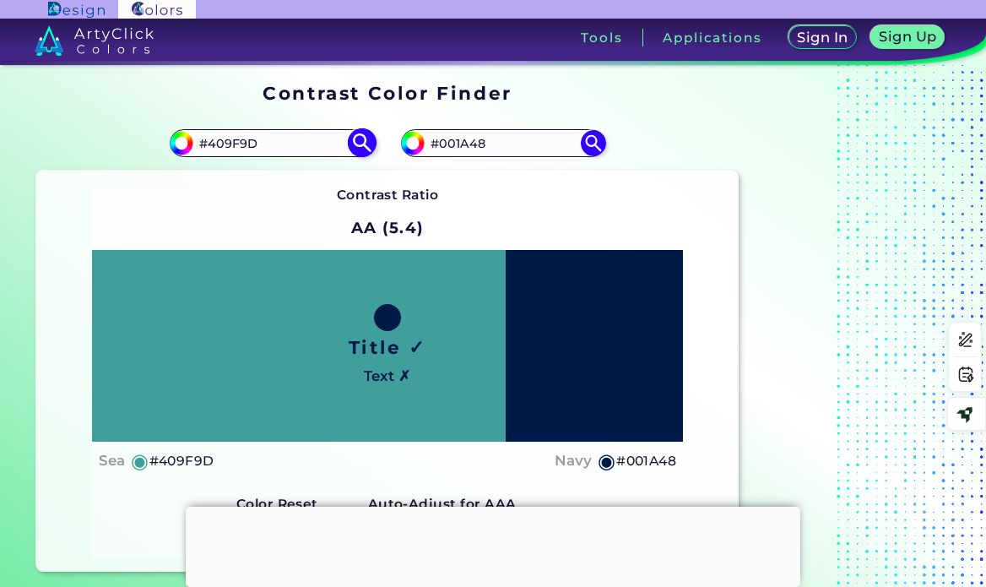
drag, startPoint x: 259, startPoint y: 141, endPoint x: 181, endPoint y: 139, distance: 78.6
click at [181, 139] on div "#409f9d #409F9D" at bounding box center [272, 142] width 204 height 27
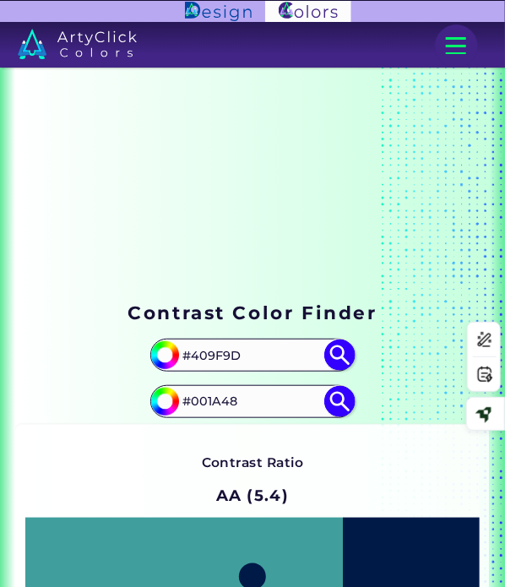
drag, startPoint x: 491, startPoint y: 143, endPoint x: 513, endPoint y: 126, distance: 27.7
click at [486, 143] on section "Contrast Color Finder Contrast Color Finder #409f9d #409F9D #001a48 #001A48 Con…" at bounding box center [252, 498] width 505 height 861
click at [505, 11] on div at bounding box center [252, 12] width 505 height 22
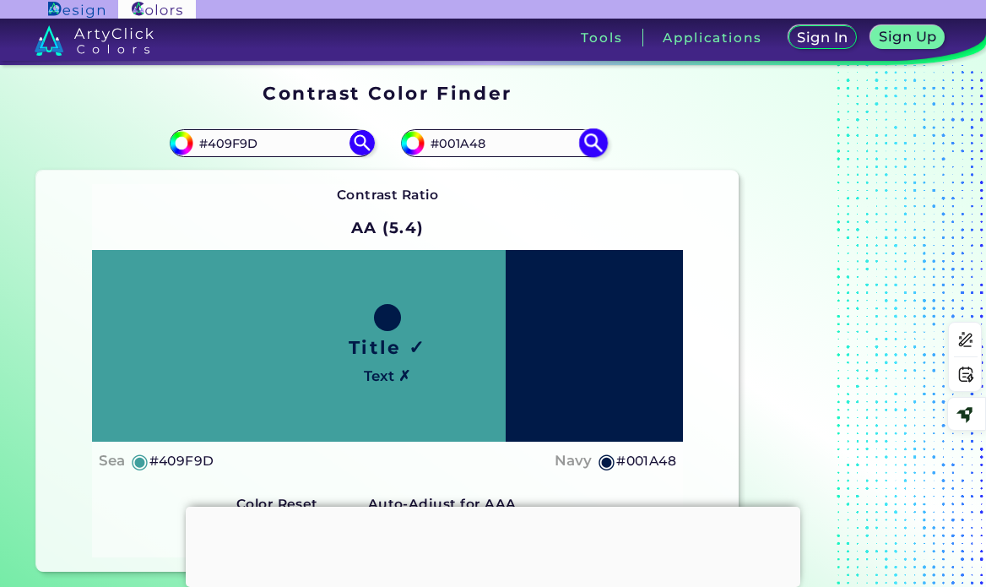
drag, startPoint x: 489, startPoint y: 141, endPoint x: 423, endPoint y: 138, distance: 65.9
click at [423, 138] on div "#001a48 #001A48" at bounding box center [503, 142] width 204 height 27
click at [600, 144] on img at bounding box center [593, 143] width 30 height 30
click at [587, 138] on img at bounding box center [593, 143] width 30 height 30
drag, startPoint x: 279, startPoint y: 144, endPoint x: 207, endPoint y: 151, distance: 72.1
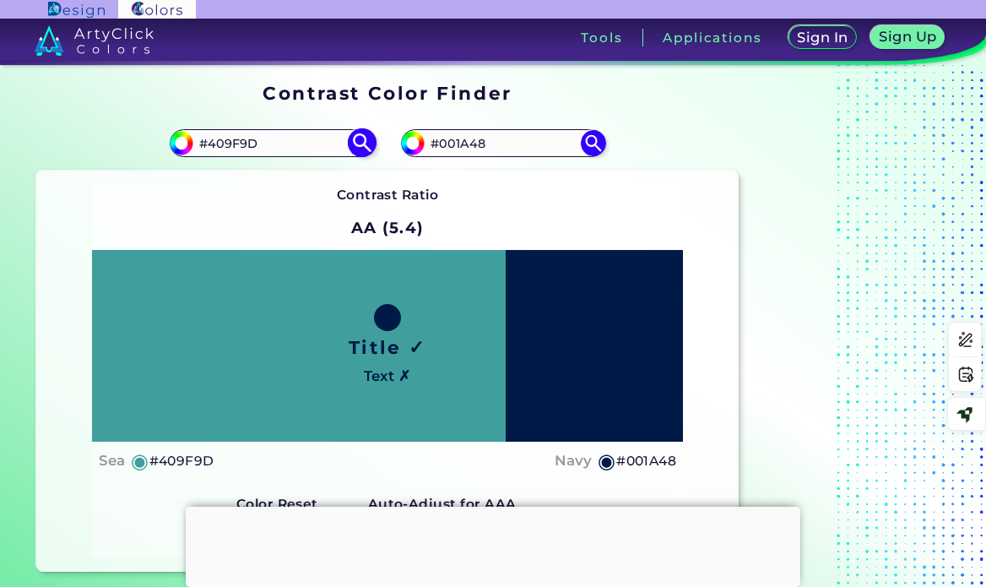
click at [207, 151] on input "#409F9D" at bounding box center [271, 143] width 157 height 23
click at [456, 137] on input "#001A48" at bounding box center [503, 143] width 157 height 23
paste input "409F9D"
type input "#409F9D"
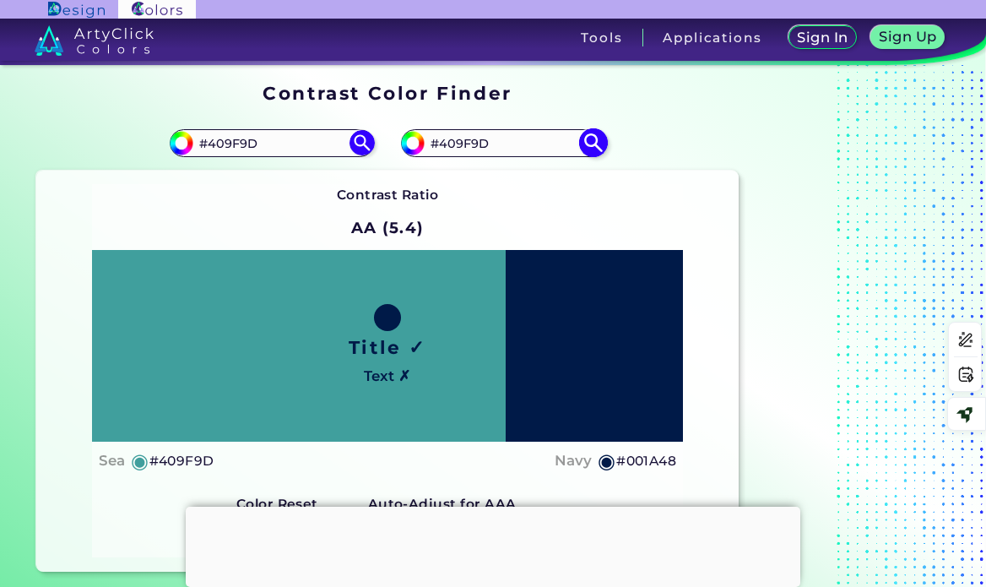
click at [598, 134] on img at bounding box center [593, 143] width 30 height 30
type input "#409f9d"
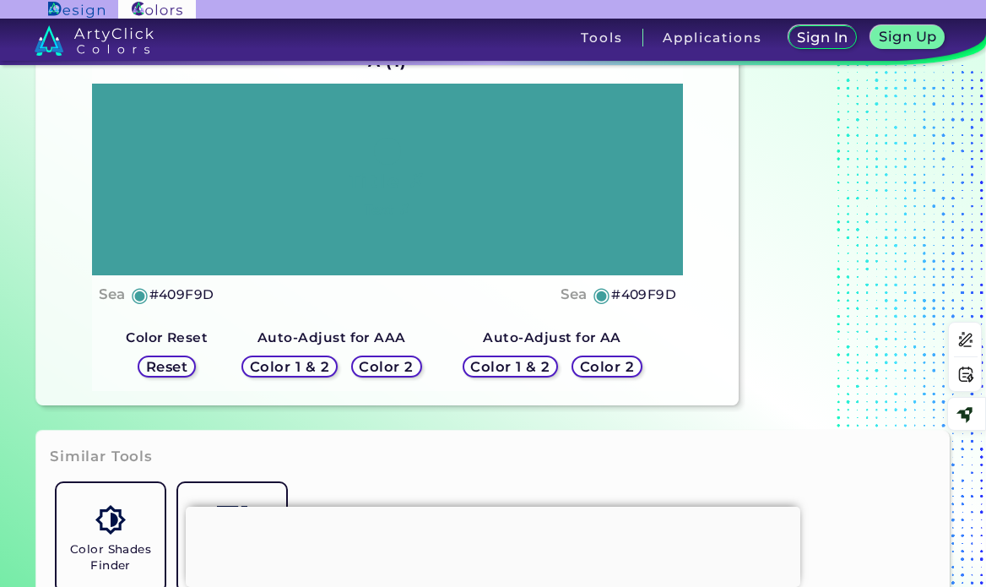
scroll to position [169, 0]
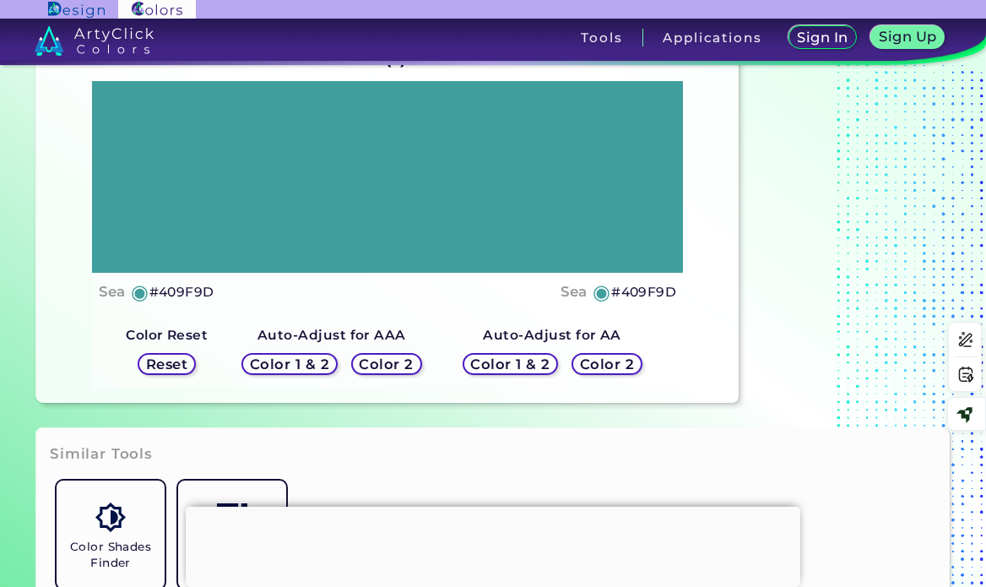
drag, startPoint x: 307, startPoint y: 358, endPoint x: 296, endPoint y: 355, distance: 11.5
click at [307, 358] on h5 "Color 1 & 2" at bounding box center [289, 364] width 72 height 13
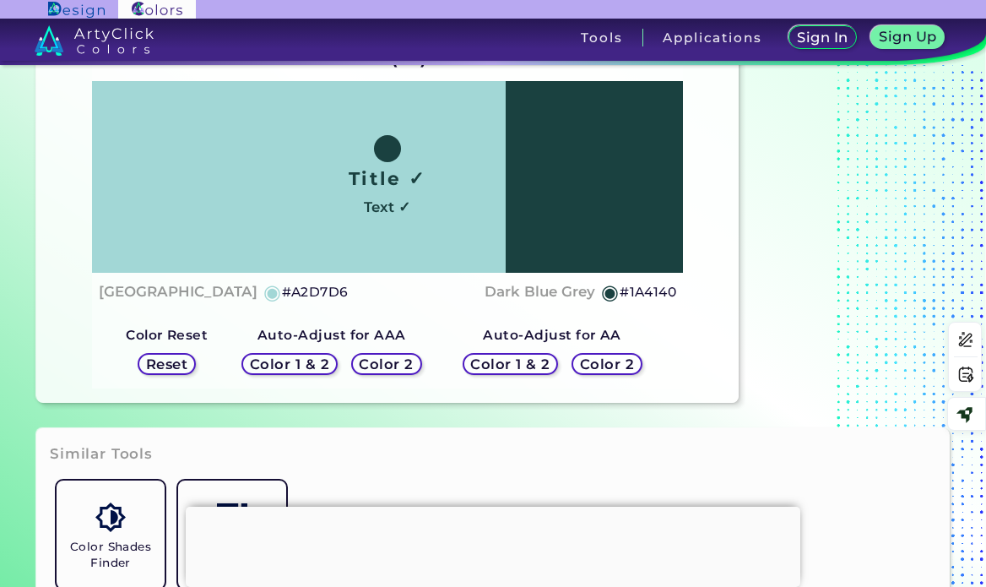
click at [639, 293] on h5 "#1A4140" at bounding box center [648, 292] width 57 height 22
click at [173, 362] on h5 "Reset" at bounding box center [167, 364] width 38 height 13
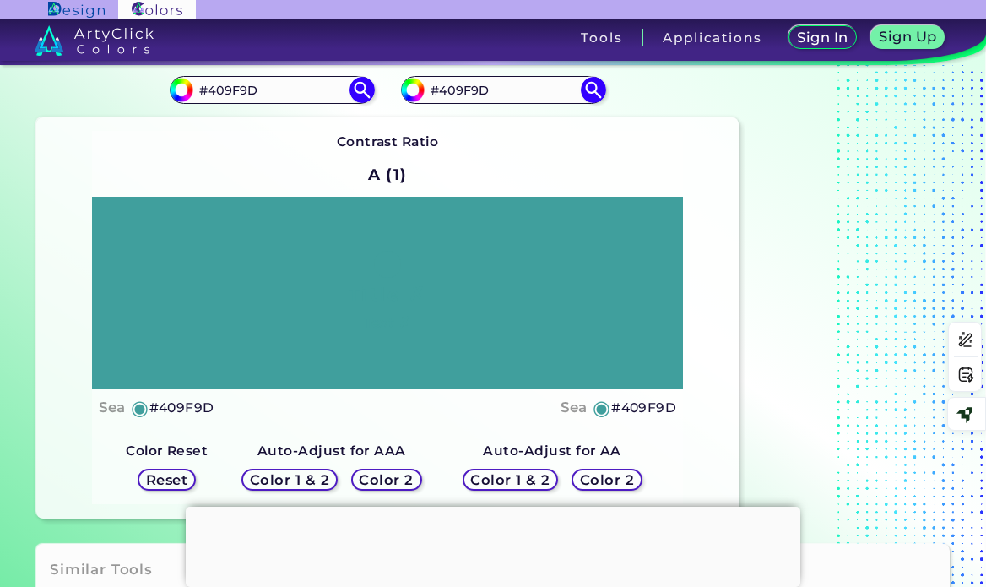
scroll to position [0, 0]
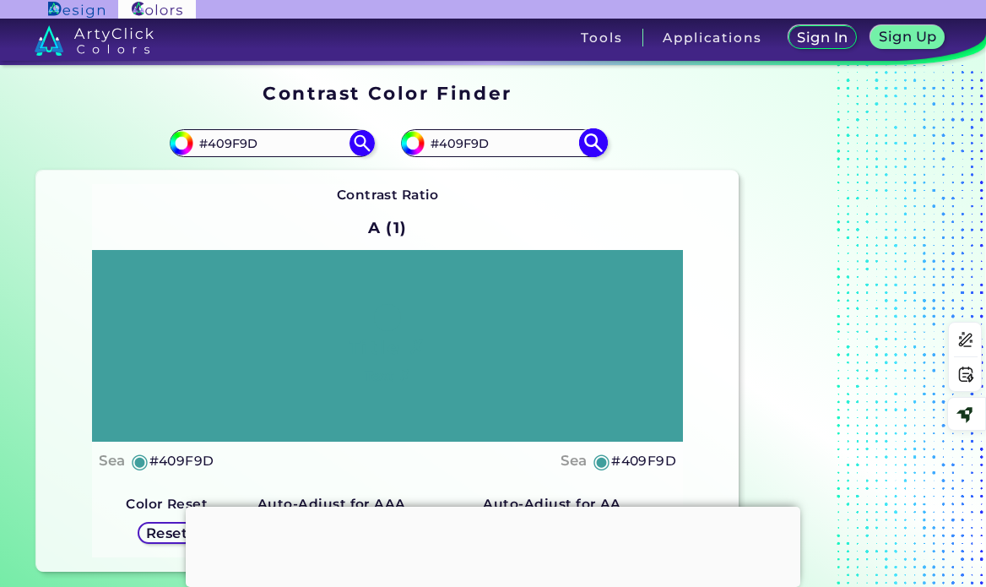
click at [484, 145] on input "#409F9D" at bounding box center [503, 143] width 157 height 23
click at [486, 145] on input "#409F9D" at bounding box center [503, 143] width 157 height 23
click at [463, 148] on input "#409F9D" at bounding box center [503, 143] width 157 height 23
paste input "#1A4140"
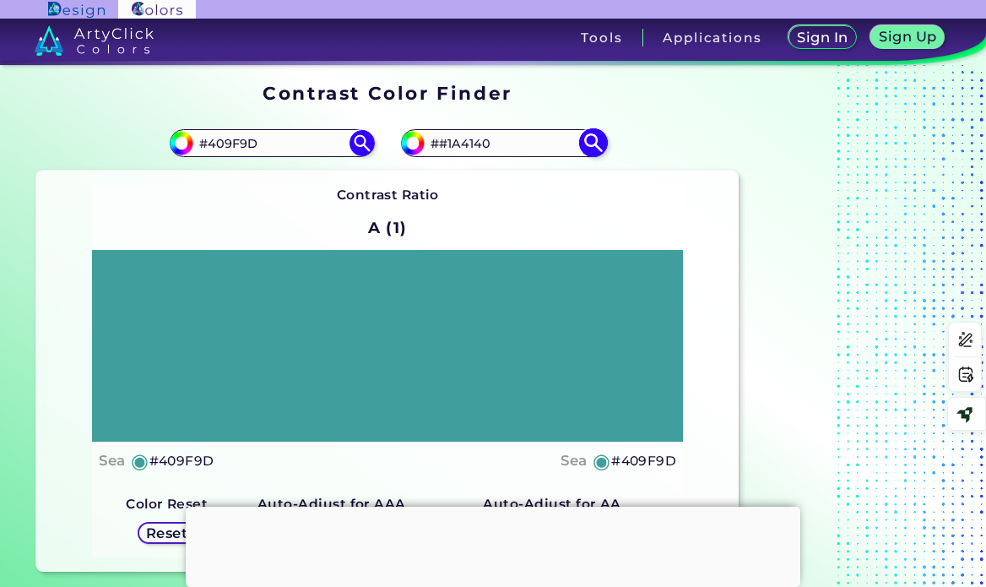
drag, startPoint x: 505, startPoint y: 149, endPoint x: 425, endPoint y: 151, distance: 80.2
click at [425, 151] on input "##1A4140" at bounding box center [503, 143] width 157 height 23
paste input
type input "#1A4140"
click at [585, 145] on img at bounding box center [593, 143] width 30 height 30
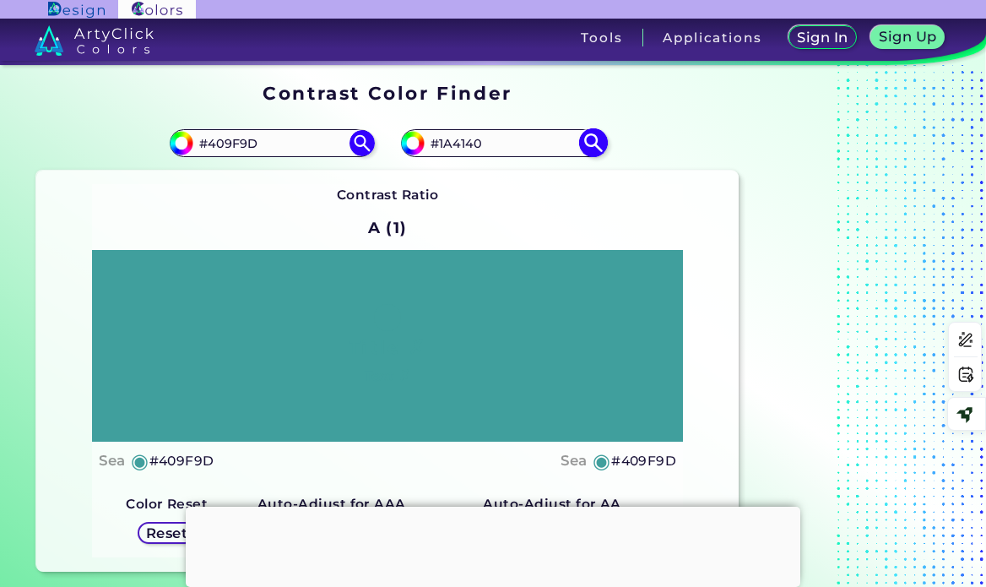
type input "#1a4140"
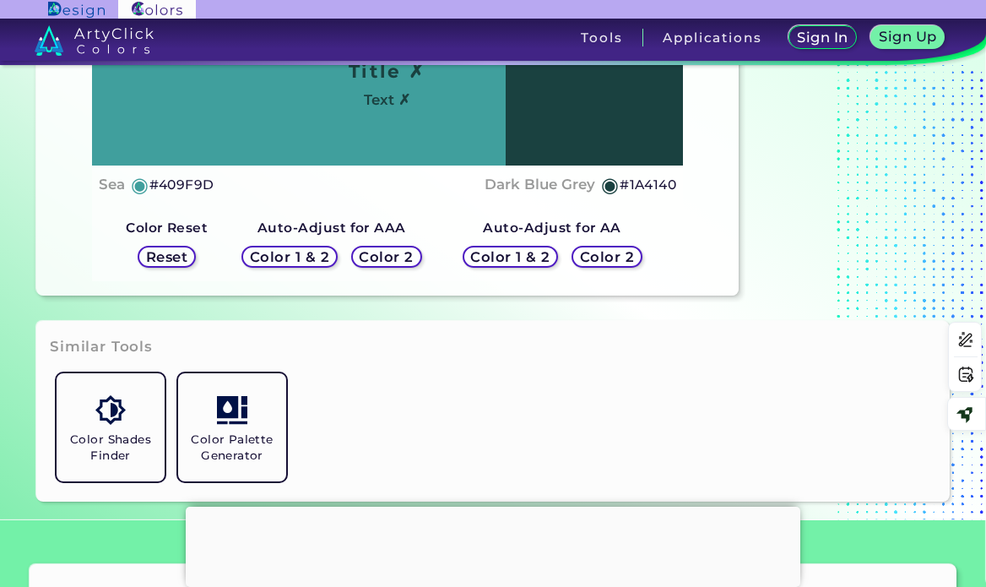
scroll to position [253, 0]
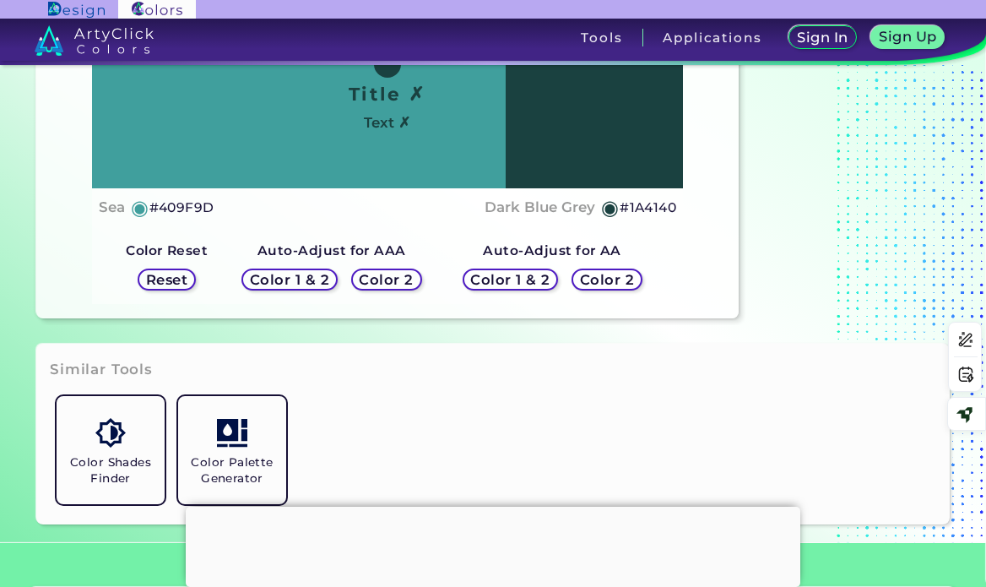
click at [596, 279] on h5 "Color 2" at bounding box center [607, 280] width 49 height 13
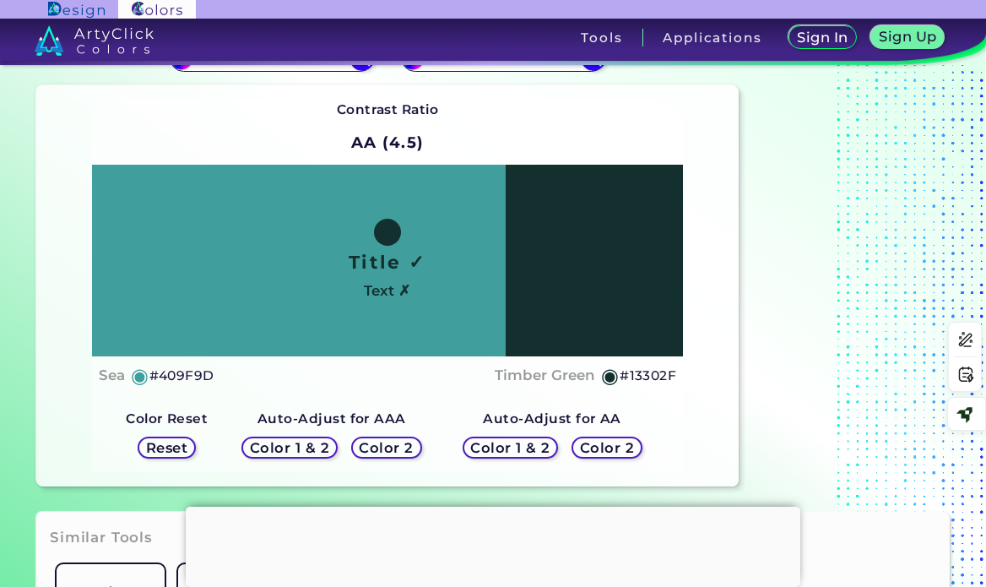
scroll to position [84, 0]
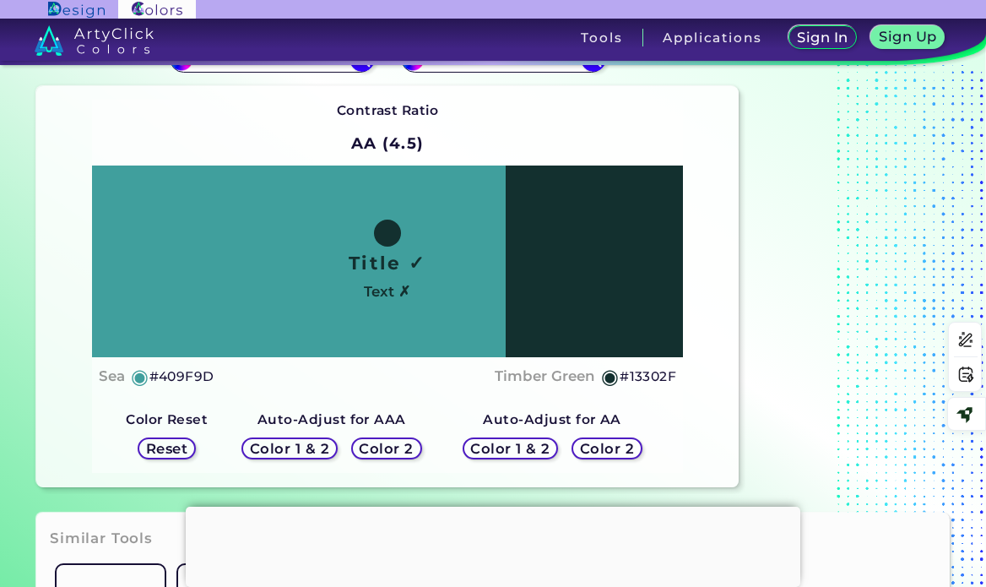
click at [497, 448] on h5 "Color 1 & 2" at bounding box center [510, 448] width 73 height 13
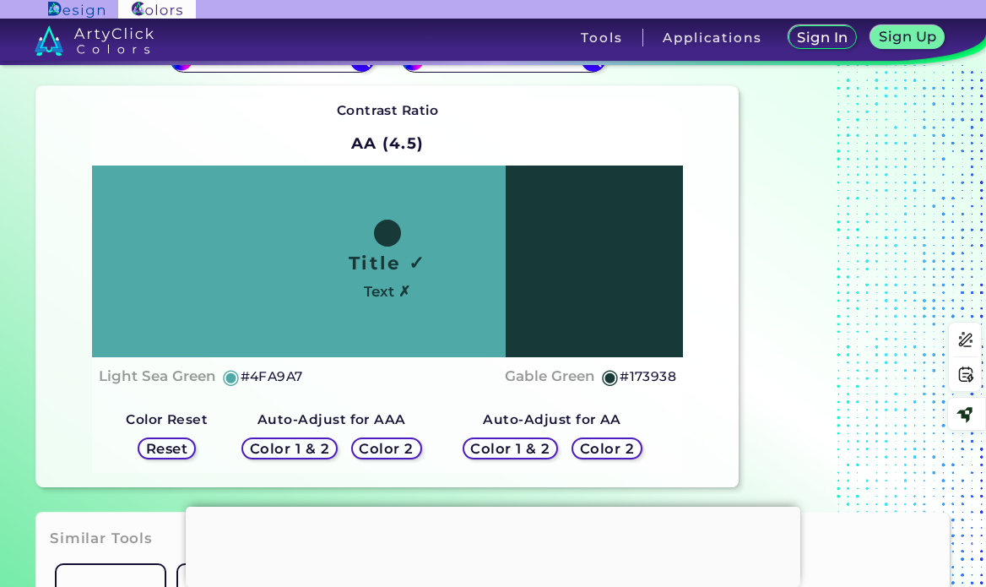
click at [391, 451] on h5 "Color 2" at bounding box center [386, 448] width 49 height 13
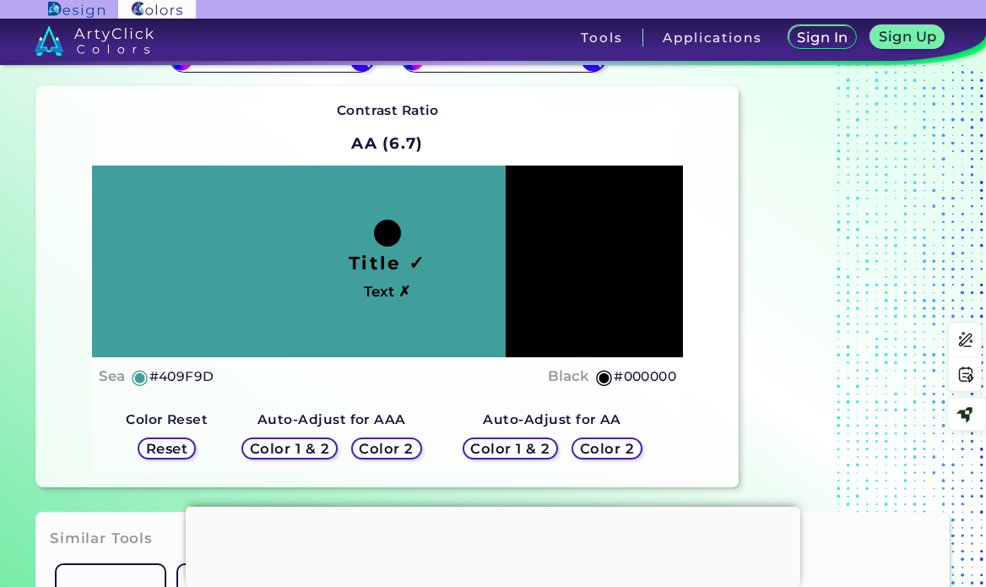
click at [508, 448] on h5 "Color 1 & 2" at bounding box center [510, 448] width 73 height 13
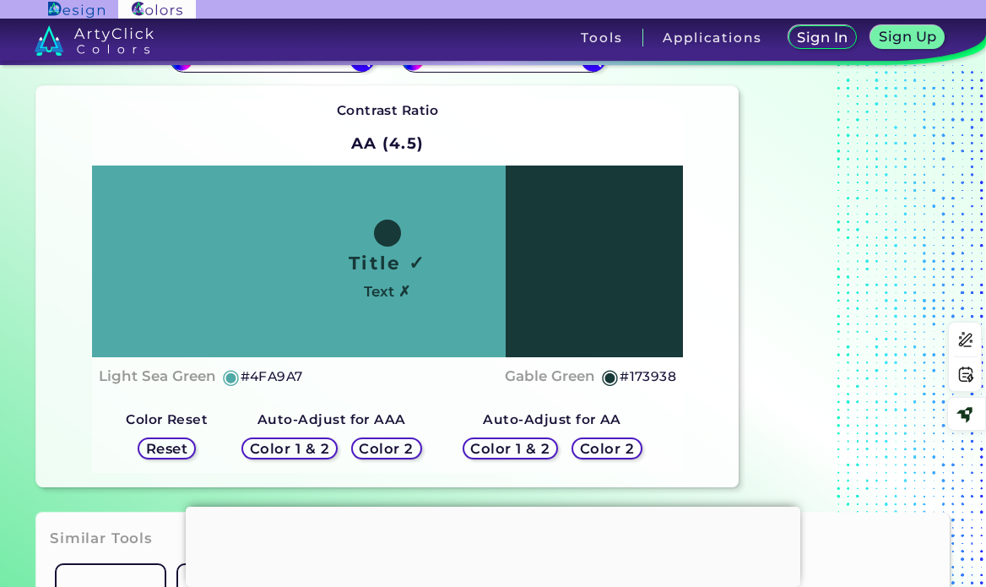
click at [649, 381] on h5 "#173938" at bounding box center [648, 377] width 57 height 22
click at [405, 446] on h5 "Color 2" at bounding box center [386, 448] width 49 height 13
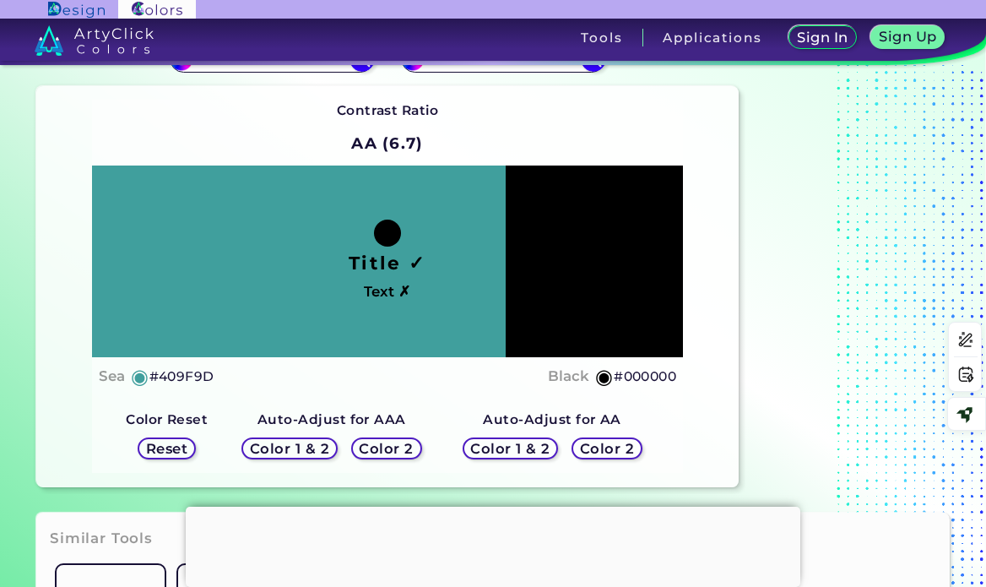
click at [310, 445] on h5 "Color 1 & 2" at bounding box center [289, 448] width 72 height 13
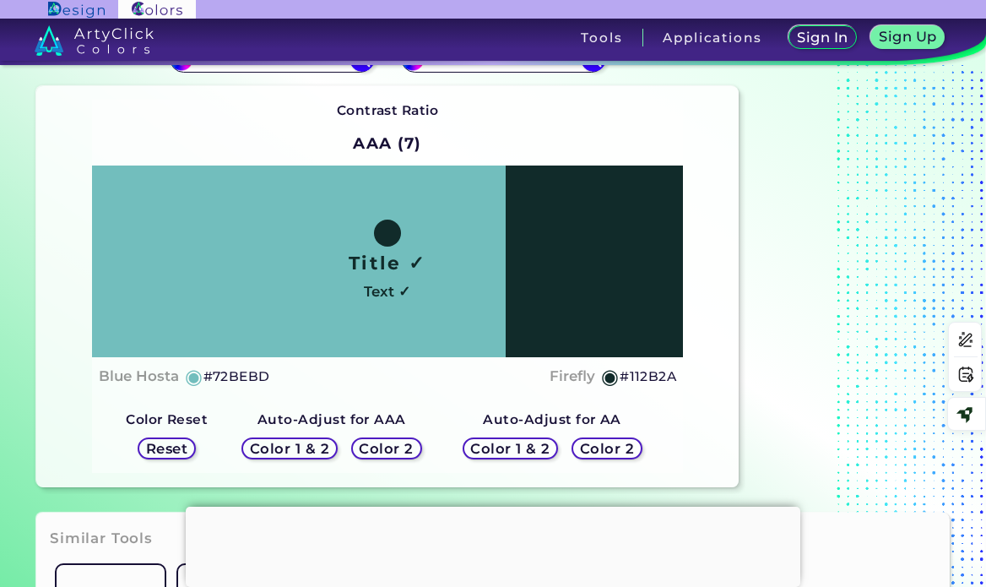
click at [633, 377] on h5 "#112B2A" at bounding box center [648, 377] width 57 height 22
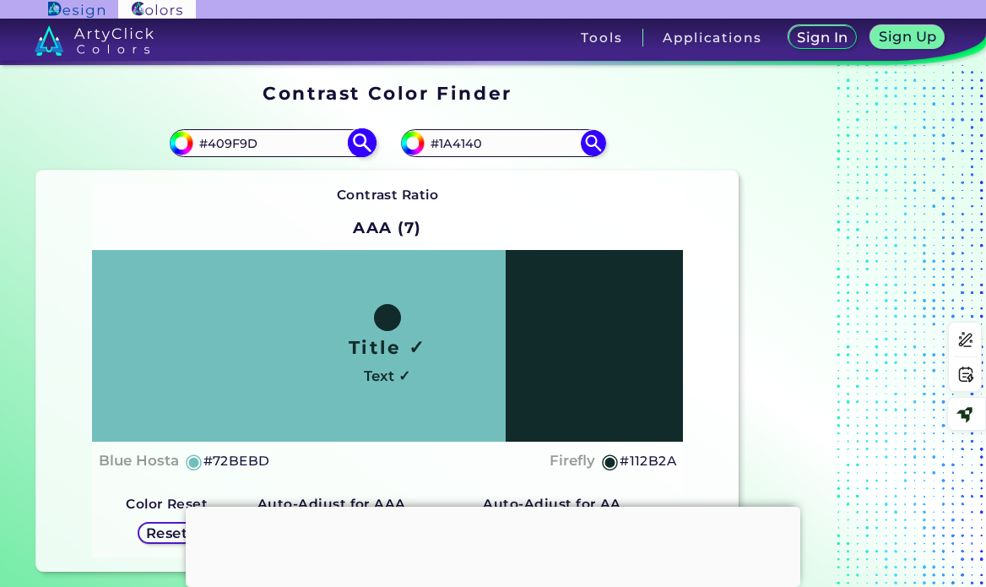
click at [236, 138] on input "#409F9D" at bounding box center [271, 143] width 157 height 23
paste input "50C57F"
type input "#50C57F"
click at [356, 139] on img at bounding box center [362, 142] width 25 height 25
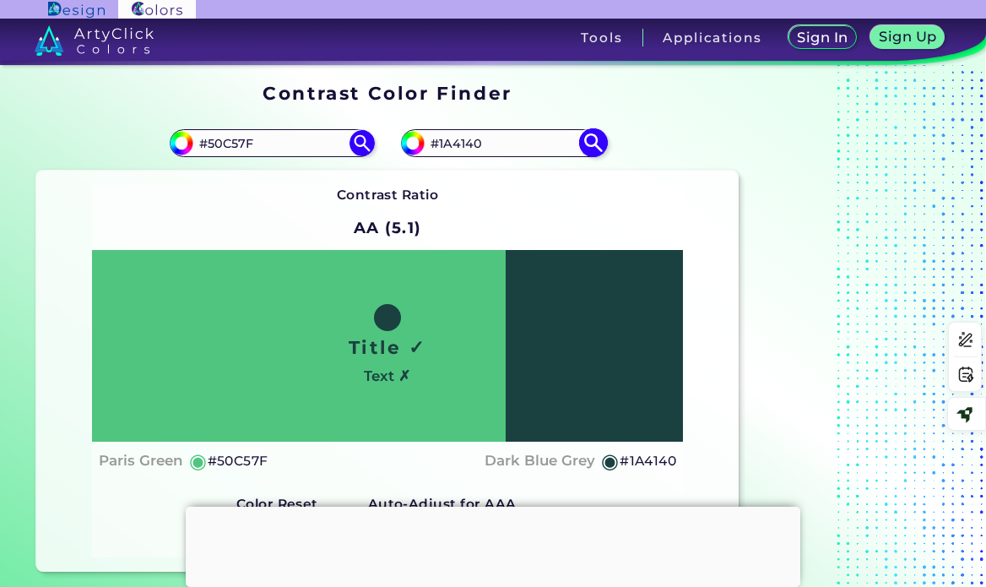
click at [471, 141] on input "#1A4140" at bounding box center [503, 143] width 157 height 23
type input "#50c57f"
click at [464, 145] on input "#1A4140" at bounding box center [503, 143] width 157 height 23
paste input "50C57F"
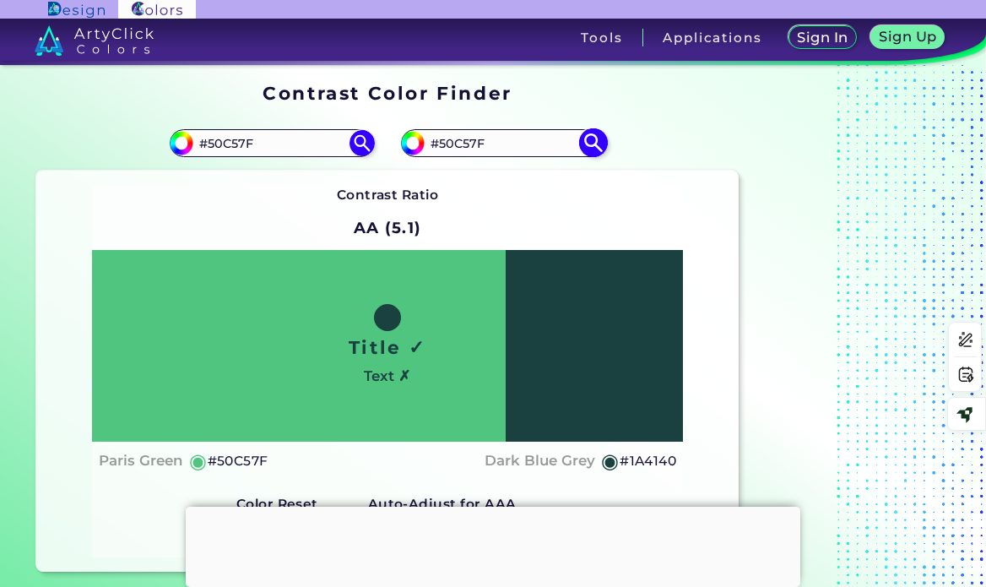
type input "#50C57F"
click at [602, 144] on img at bounding box center [593, 143] width 30 height 30
type input "#50c57f"
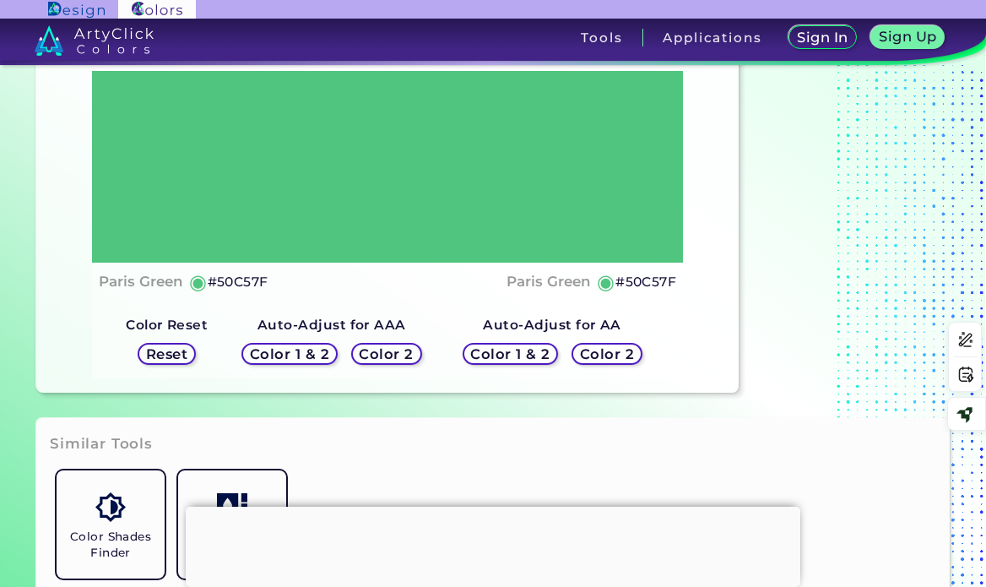
scroll to position [253, 0]
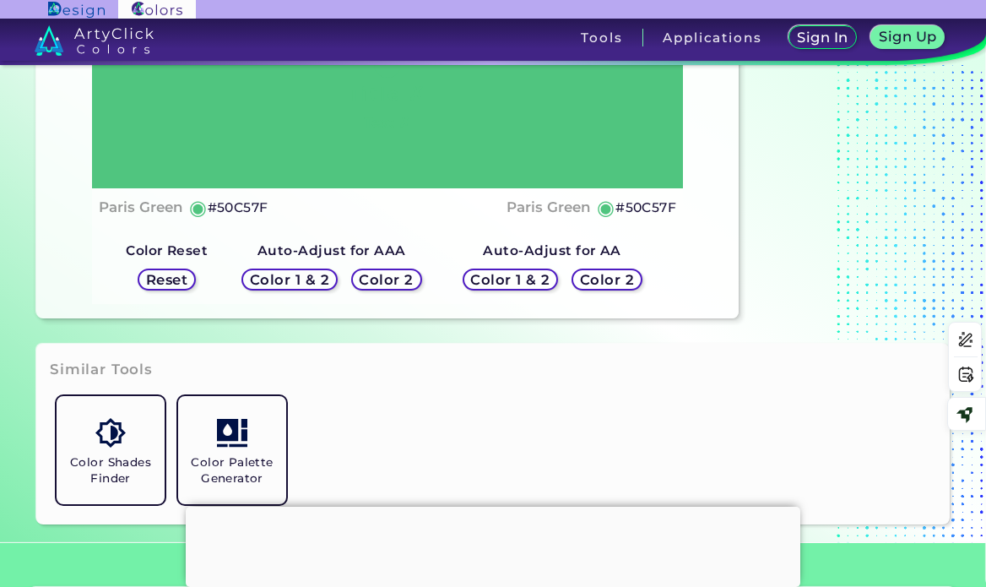
click at [387, 280] on h5 "Color 2" at bounding box center [386, 280] width 50 height 13
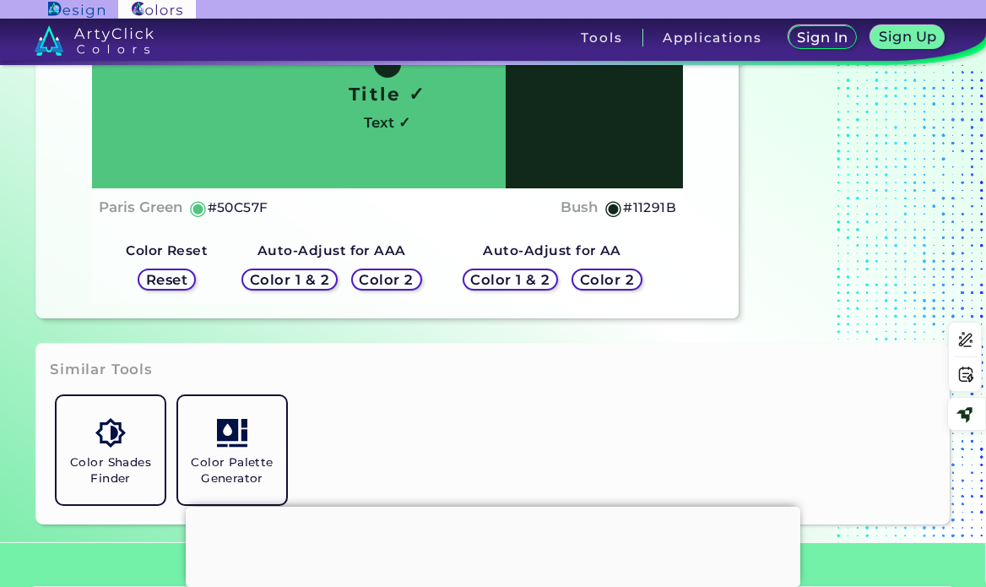
scroll to position [169, 0]
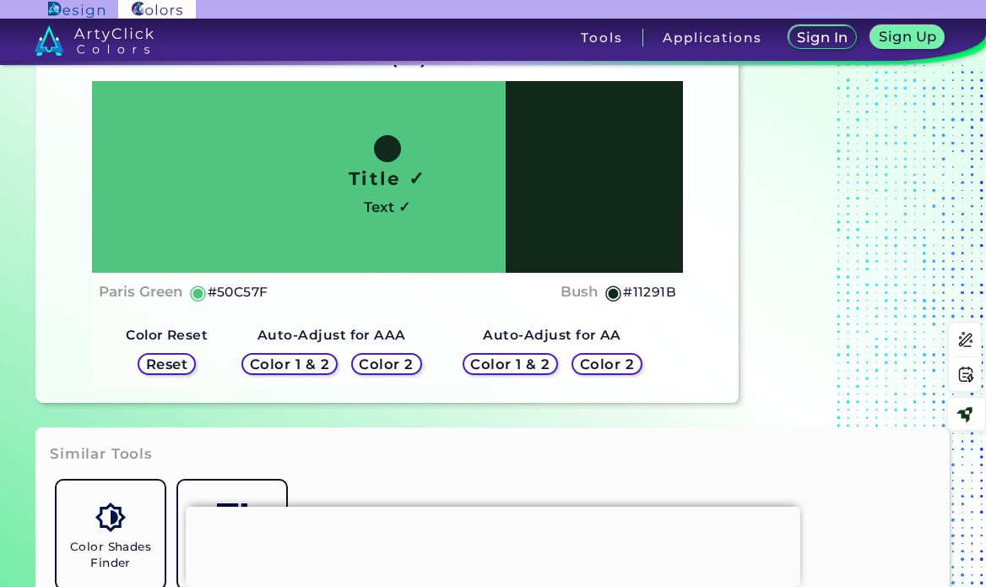
click at [642, 290] on h5 "#11291B" at bounding box center [649, 292] width 53 height 22
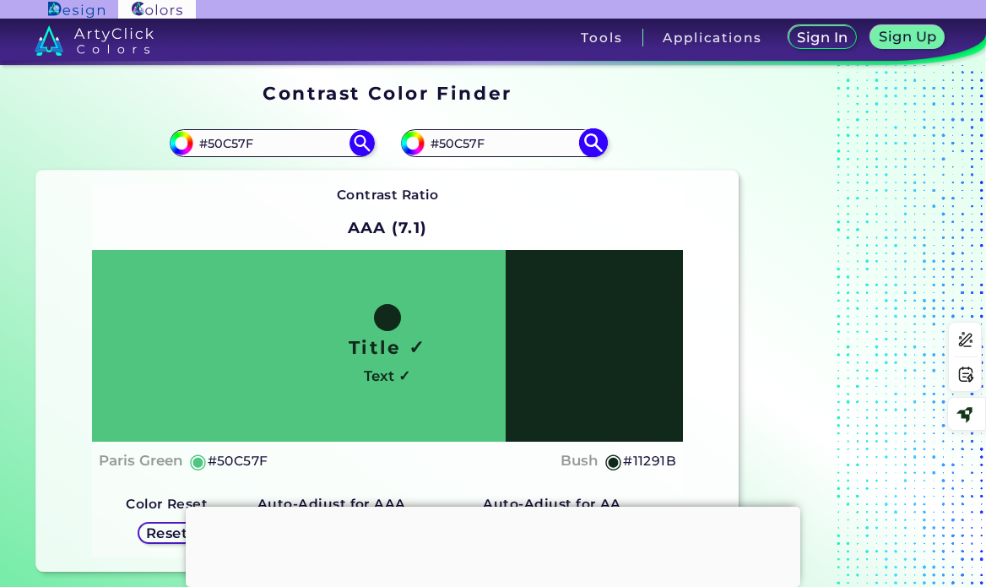
click at [464, 144] on input "#50C57F" at bounding box center [503, 143] width 157 height 23
paste input "744fe5"
type input "#744fe5"
click at [588, 143] on img at bounding box center [593, 143] width 30 height 30
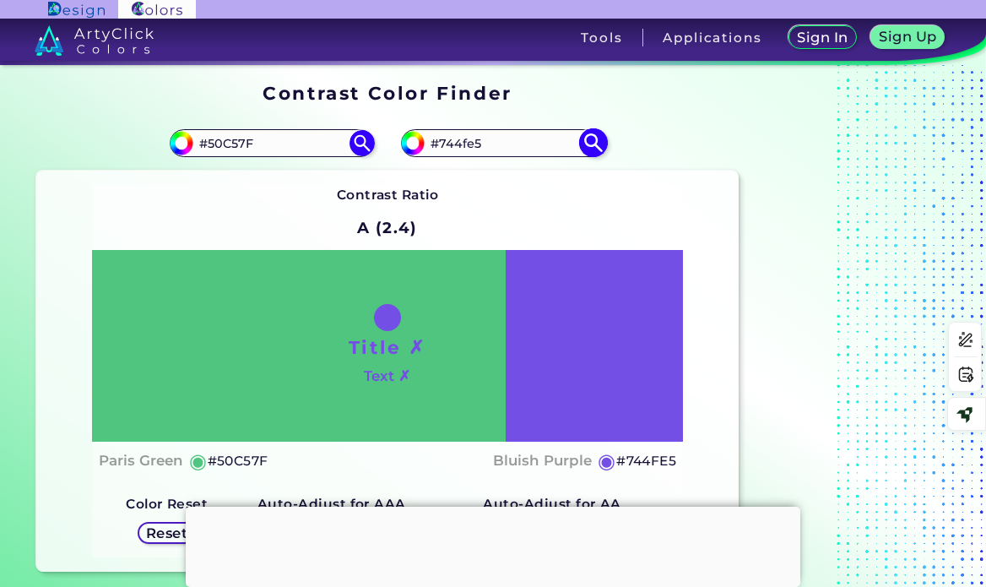
type input "#744fe5"
type input "#744FE5"
click at [231, 144] on input "#50C57F" at bounding box center [271, 143] width 157 height 23
paste input "C0E54"
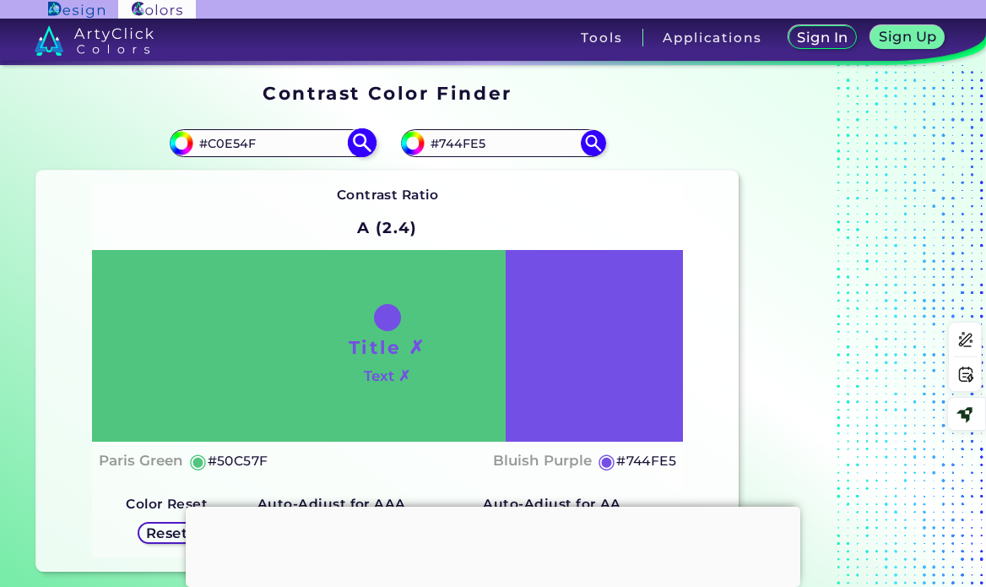
type input "#C0E54F"
click at [372, 145] on img at bounding box center [362, 143] width 30 height 30
type input "#c0e54f"
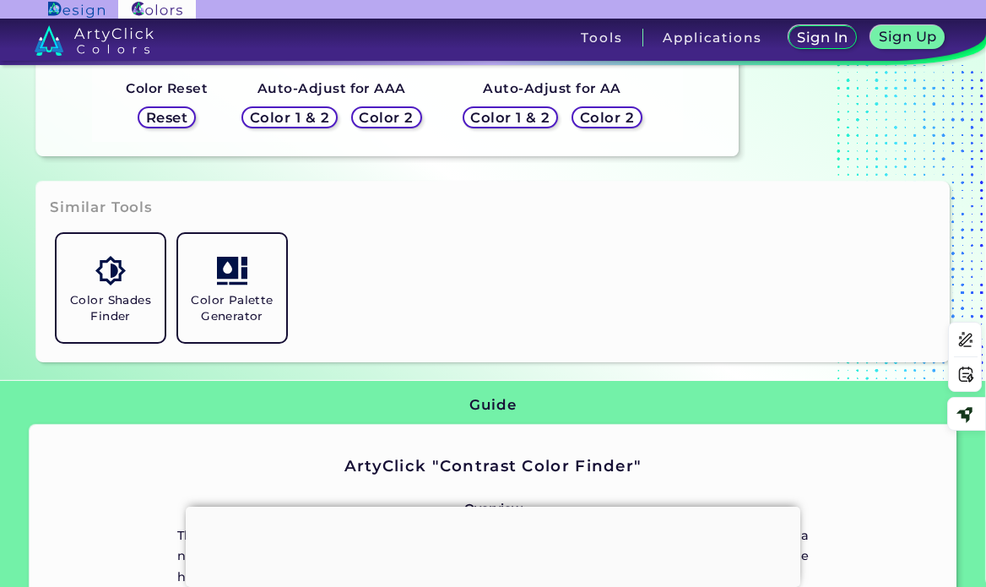
scroll to position [422, 0]
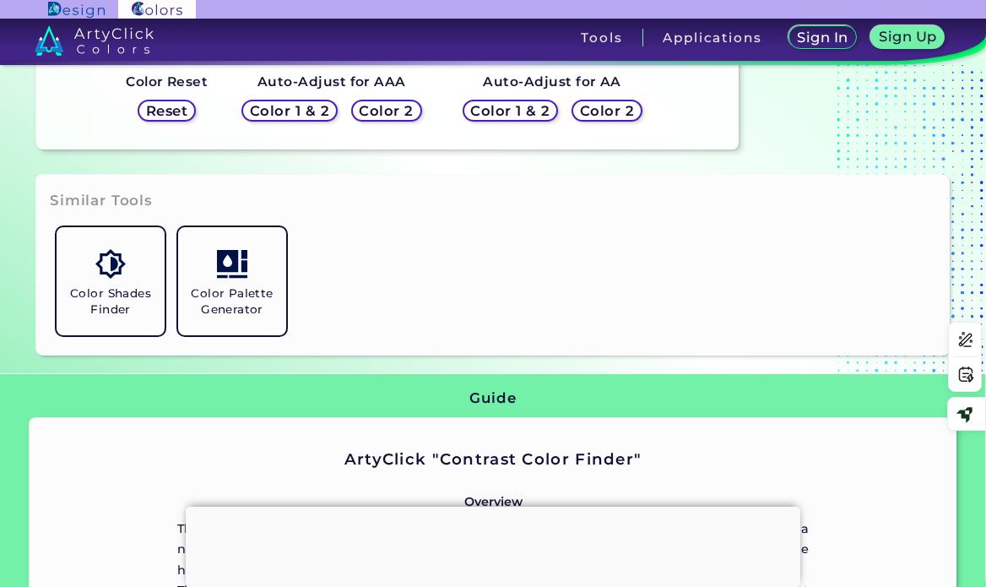
click at [377, 113] on h5 "Color 2" at bounding box center [386, 111] width 49 height 13
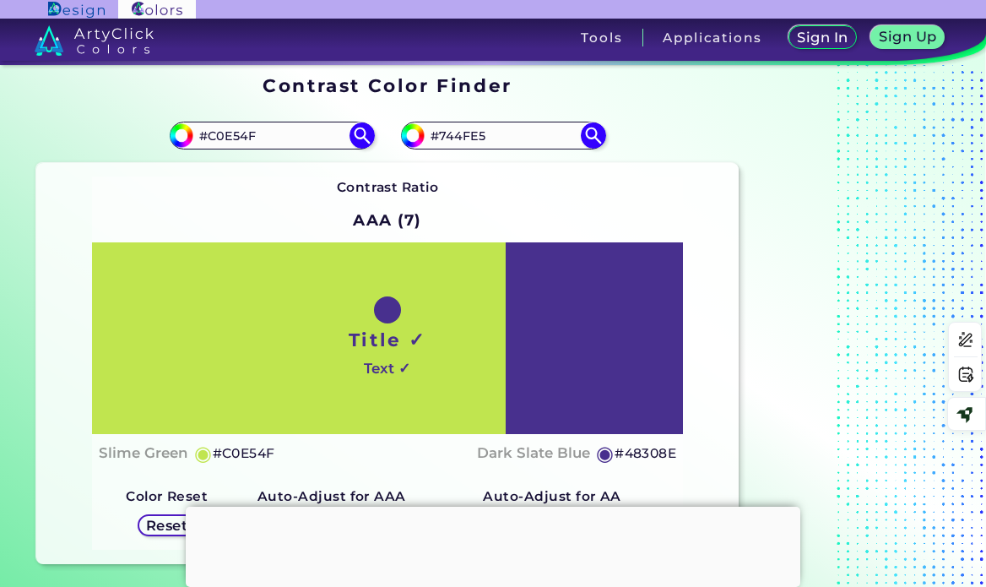
scroll to position [0, 0]
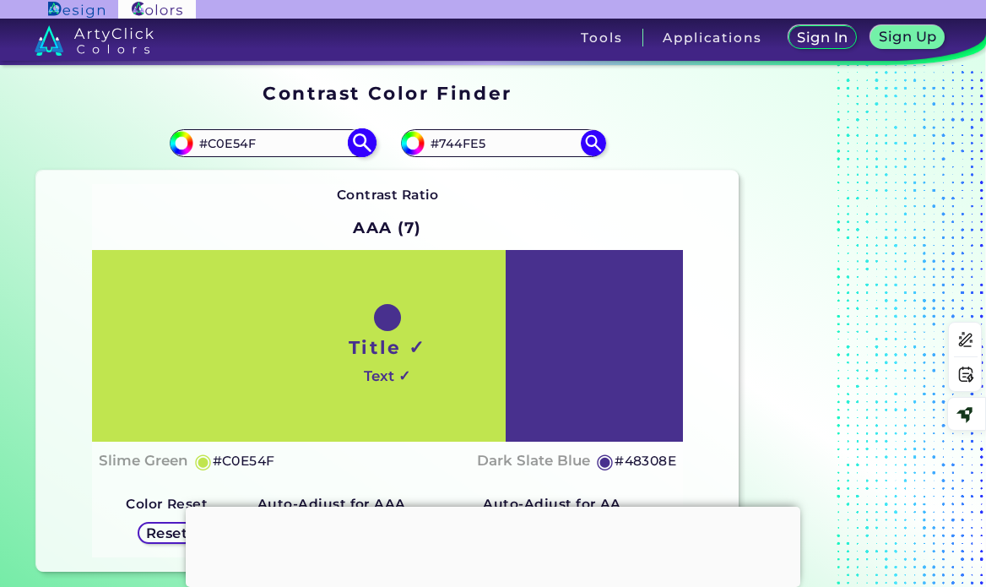
click at [236, 135] on input "#C0E54F" at bounding box center [271, 143] width 157 height 23
click at [478, 139] on input "#744FE5" at bounding box center [503, 143] width 157 height 23
paste input "C0E54F"
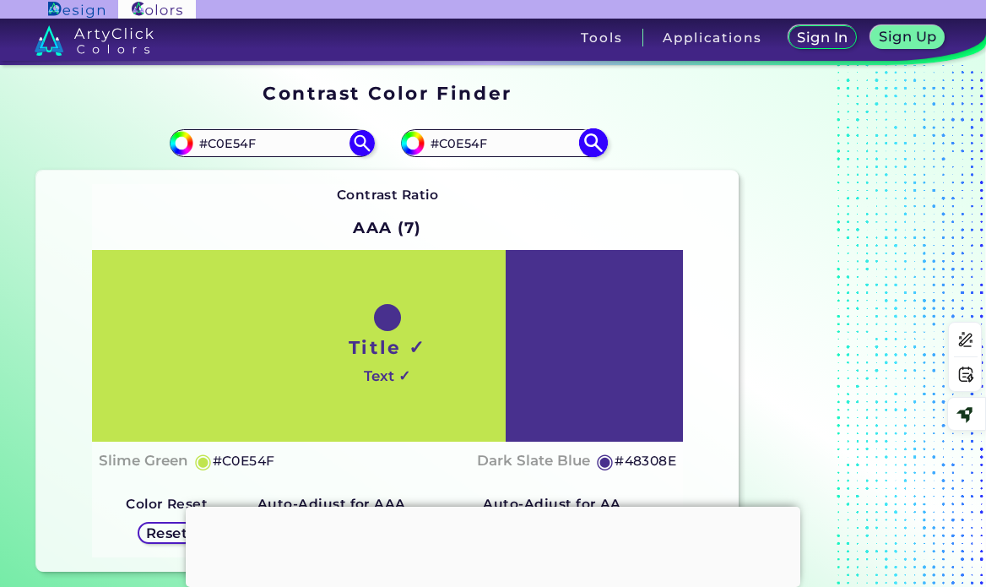
type input "#C0E54F"
click at [584, 138] on img at bounding box center [593, 143] width 30 height 30
type input "#c0e54f"
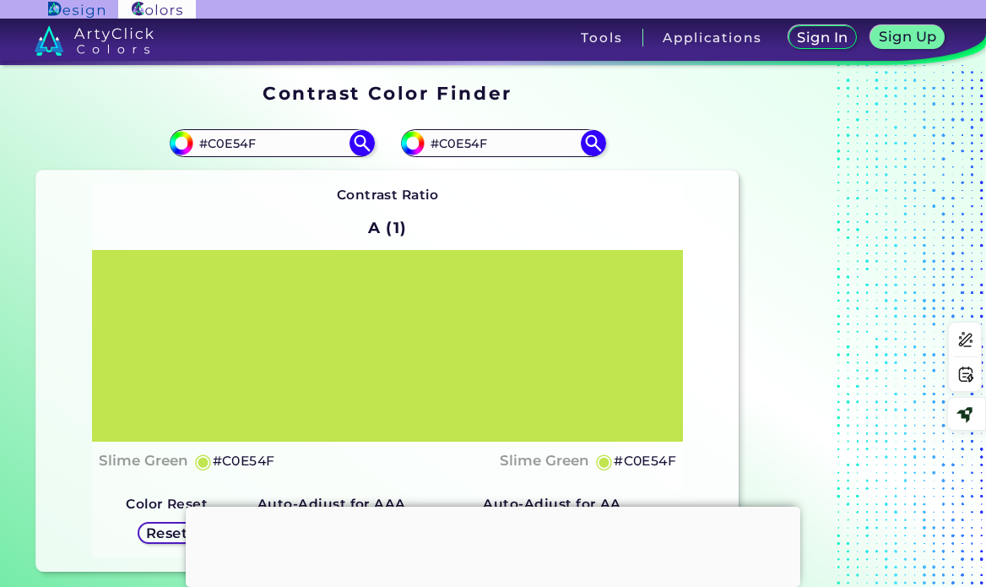
scroll to position [253, 0]
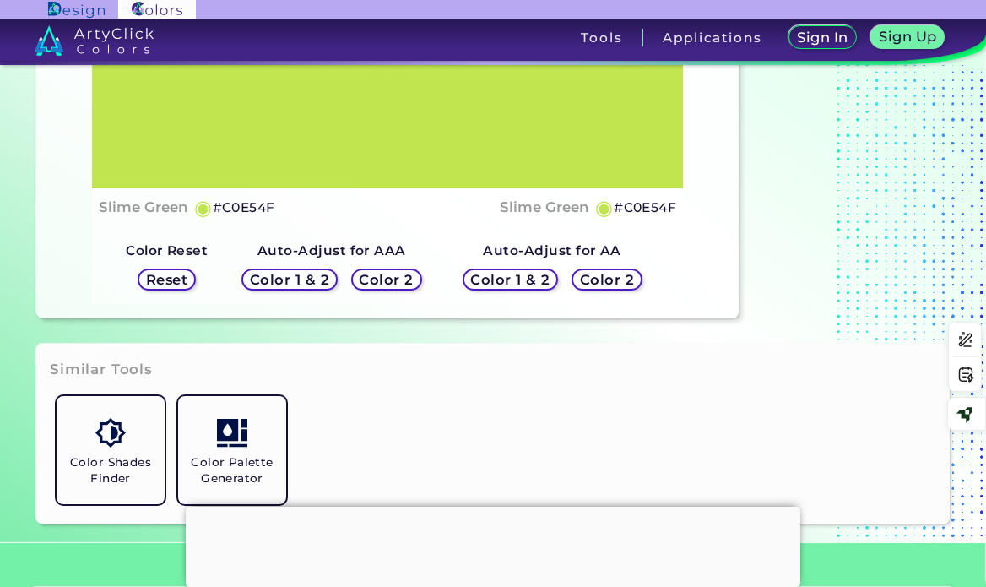
click at [620, 280] on h5 "Color 2" at bounding box center [607, 280] width 49 height 13
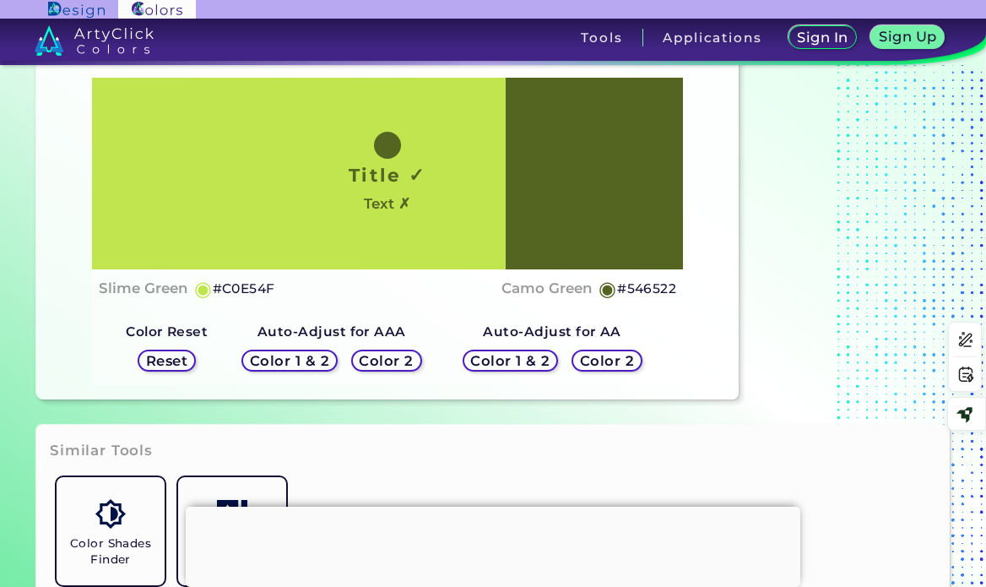
scroll to position [169, 0]
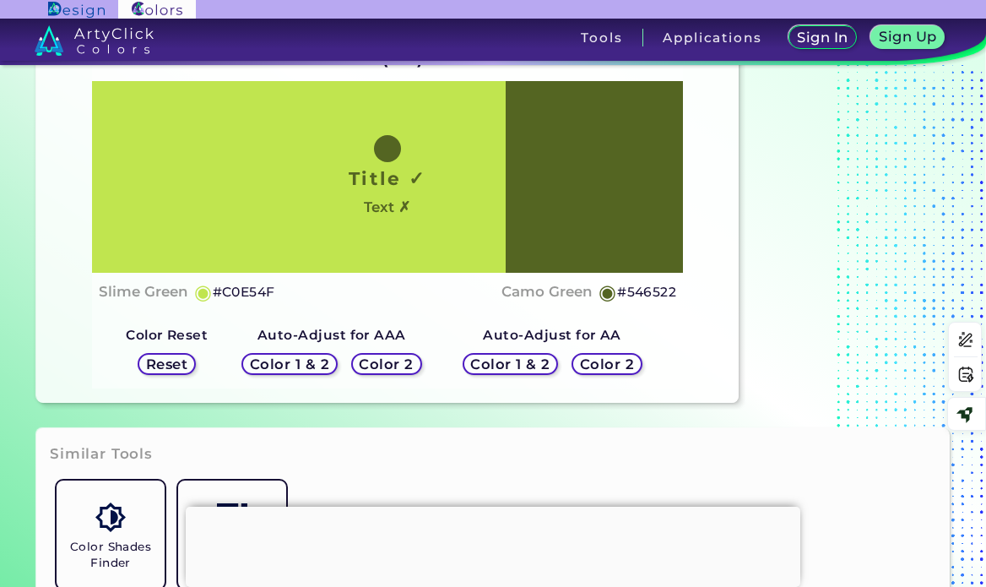
click at [405, 364] on h5 "Color 2" at bounding box center [386, 364] width 49 height 13
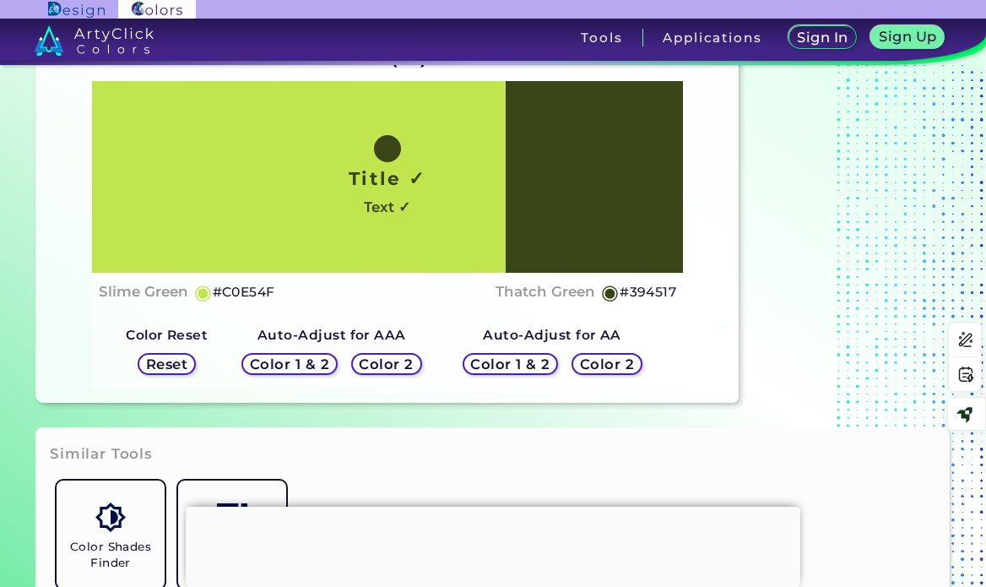
click at [517, 362] on h5 "Color 1 & 2" at bounding box center [511, 364] width 72 height 13
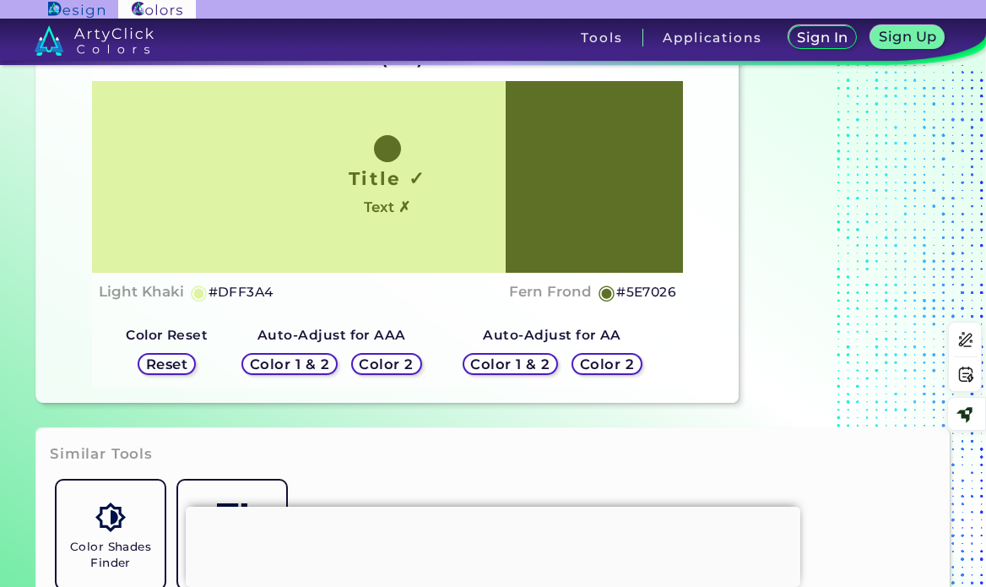
click at [281, 358] on h5 "Color 1 & 2" at bounding box center [289, 364] width 73 height 13
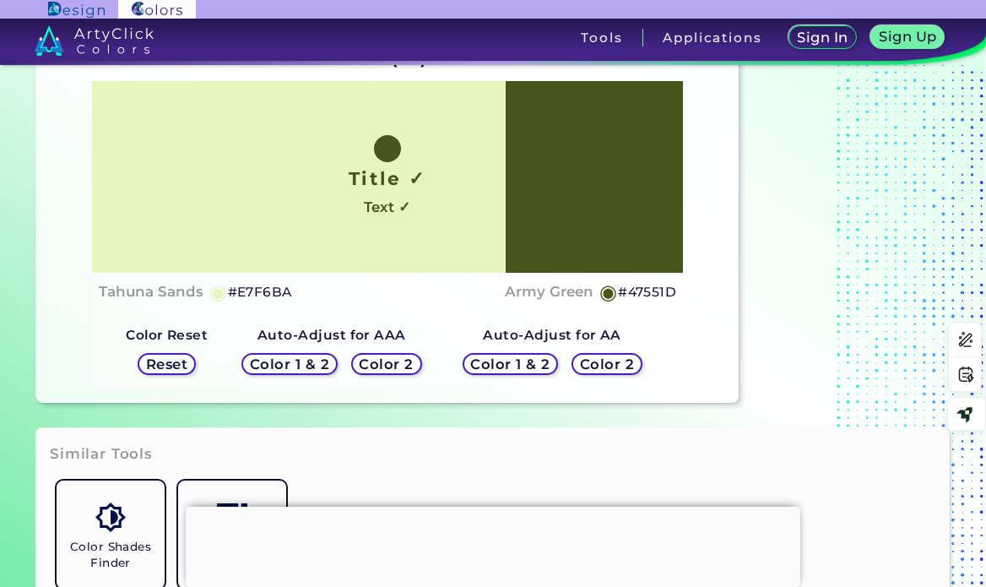
click at [643, 292] on h5 "#47551D" at bounding box center [647, 292] width 58 height 22
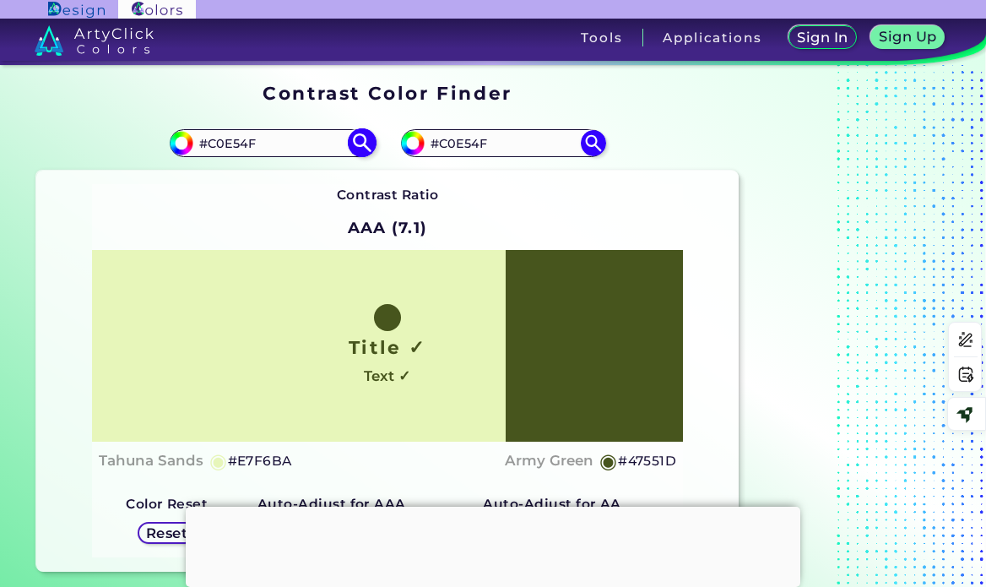
click at [226, 141] on input "#C0E54F" at bounding box center [271, 143] width 157 height 23
paste input "F9DB13"
type input "#F9DB13"
click at [468, 144] on input "#C0E54F" at bounding box center [503, 143] width 157 height 23
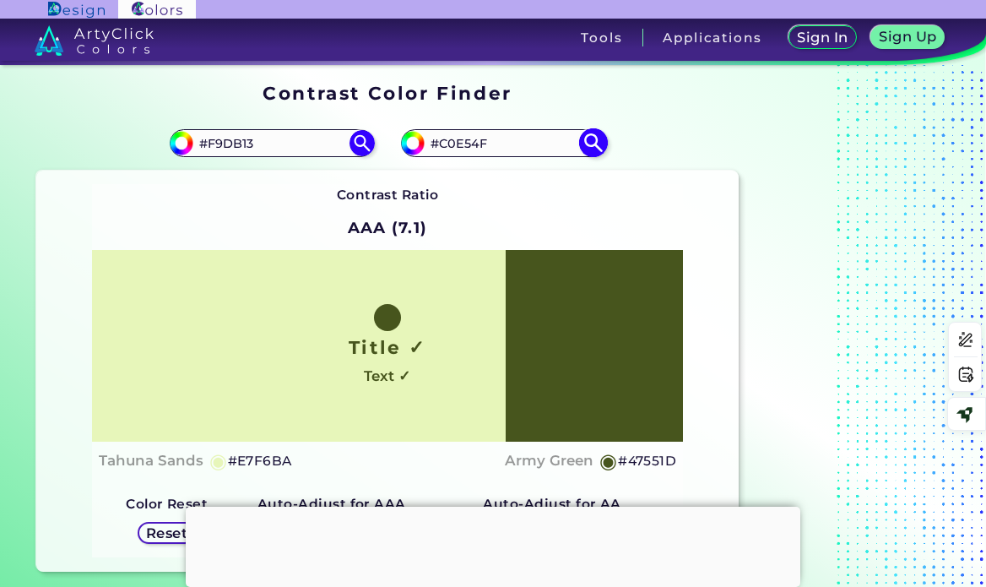
click at [467, 144] on input "#C0E54F" at bounding box center [503, 143] width 157 height 23
paste input "F9DB13"
type input "#F9DB13"
click at [358, 133] on img at bounding box center [362, 143] width 30 height 30
type input "#f9db13"
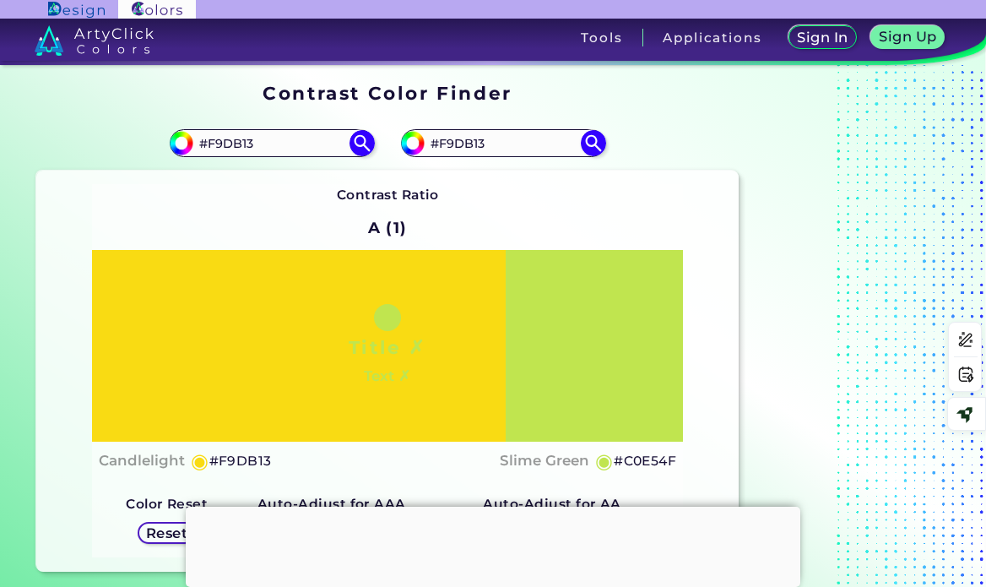
drag, startPoint x: 589, startPoint y: 146, endPoint x: 601, endPoint y: 171, distance: 27.6
click at [589, 146] on img at bounding box center [593, 142] width 25 height 25
type input "#f9db13"
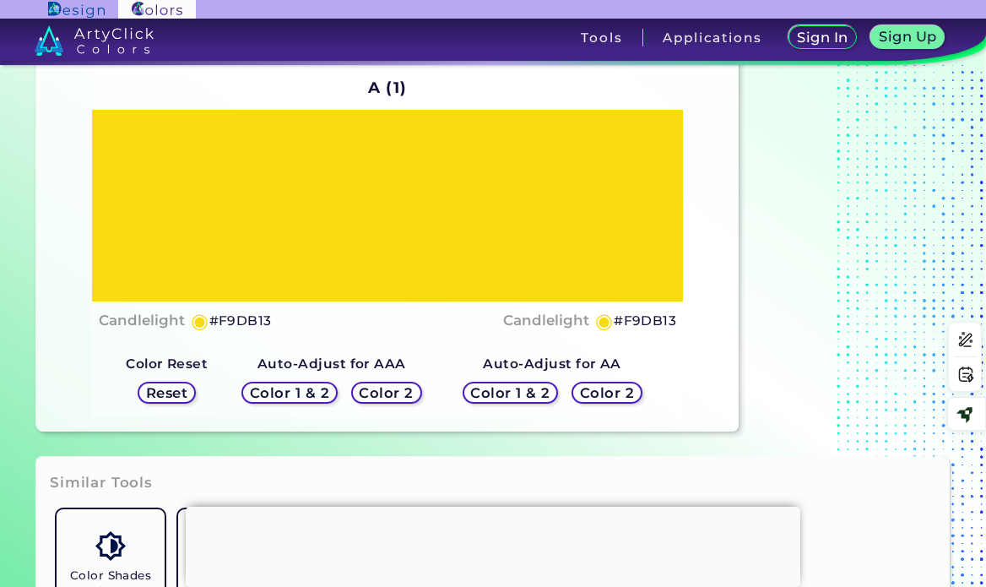
scroll to position [253, 0]
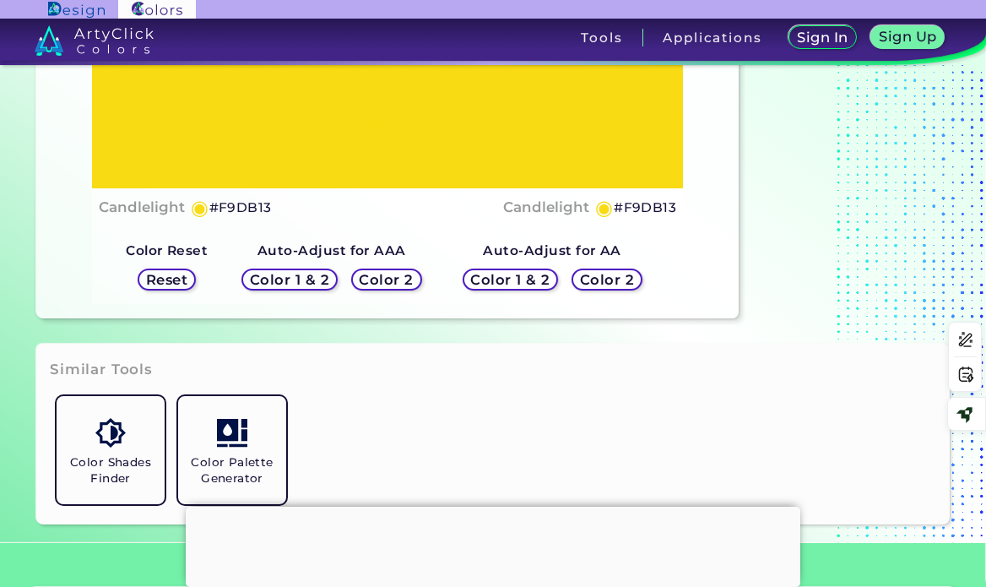
click at [404, 276] on h5 "Color 2" at bounding box center [386, 280] width 49 height 13
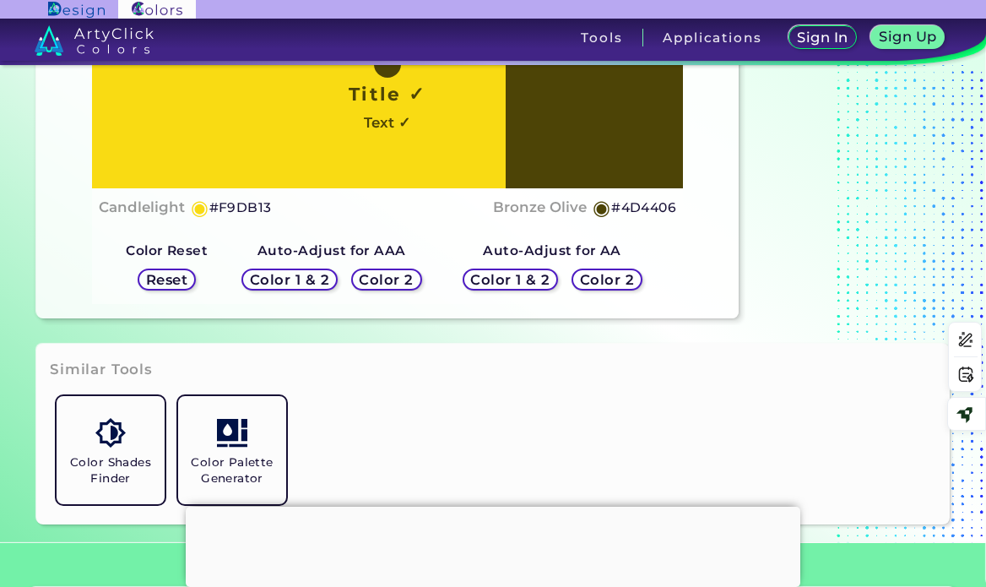
click at [513, 280] on h5 "Color 1 & 2" at bounding box center [511, 280] width 72 height 13
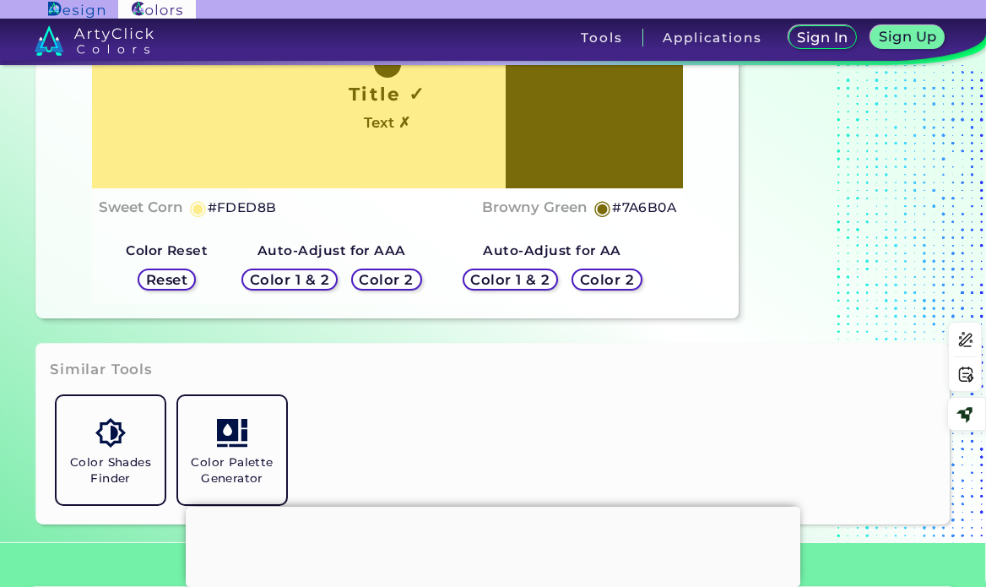
click at [605, 279] on h5 "Color 2" at bounding box center [608, 280] width 50 height 13
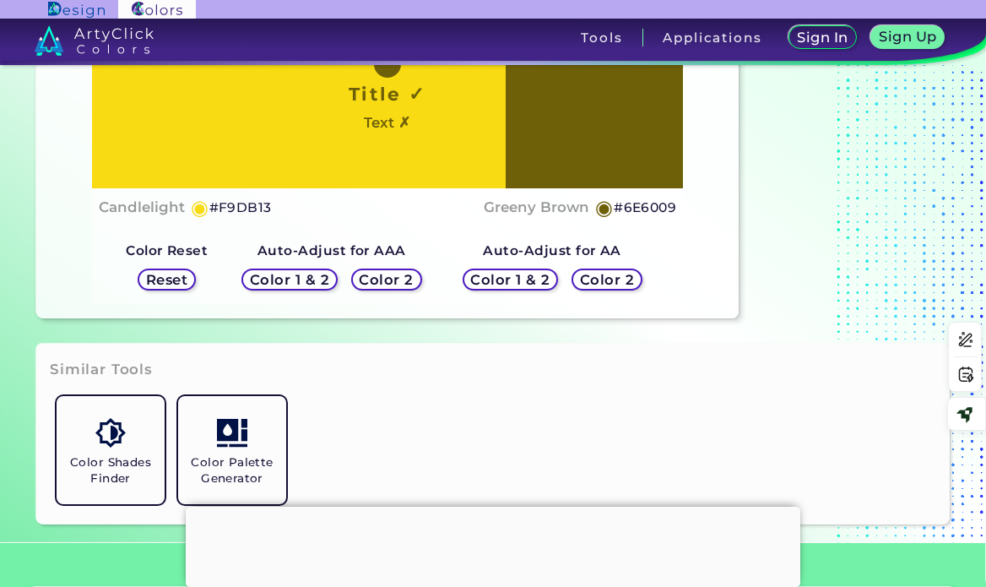
click at [526, 281] on h5 "Color 1 & 2" at bounding box center [511, 280] width 72 height 13
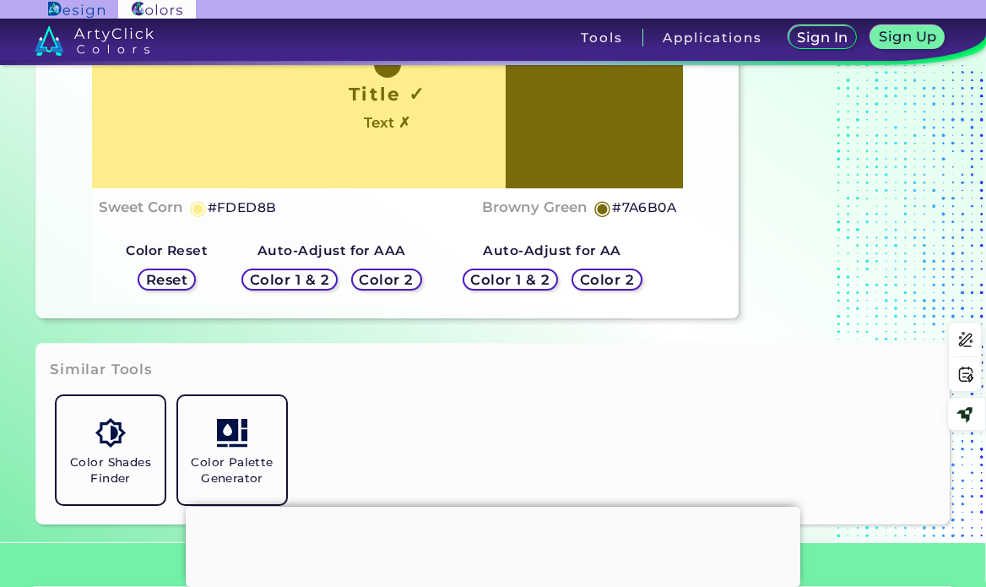
click at [643, 205] on h5 "#7A6B0A" at bounding box center [644, 208] width 64 height 22
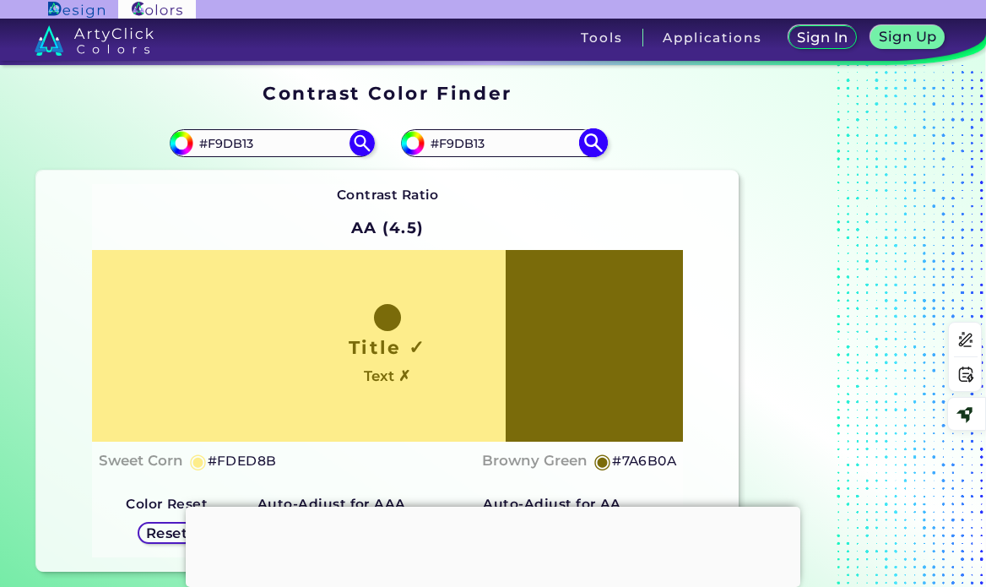
drag, startPoint x: 459, startPoint y: 144, endPoint x: 439, endPoint y: 147, distance: 20.4
click at [439, 145] on input "#F9DB13" at bounding box center [503, 143] width 157 height 23
paste input "7A520A"
type input "#7A520A"
click at [600, 145] on img at bounding box center [593, 143] width 30 height 30
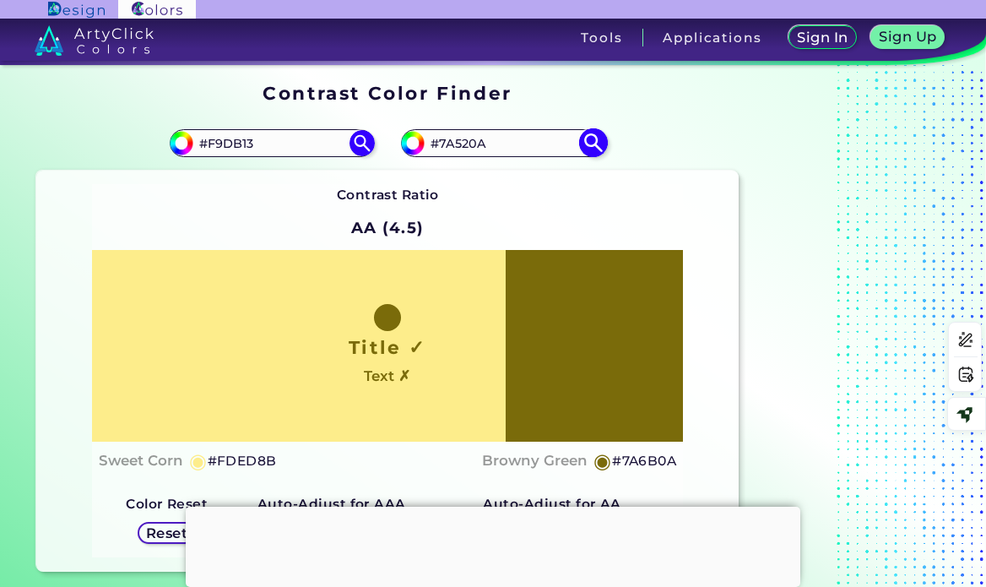
type input "#7a520a"
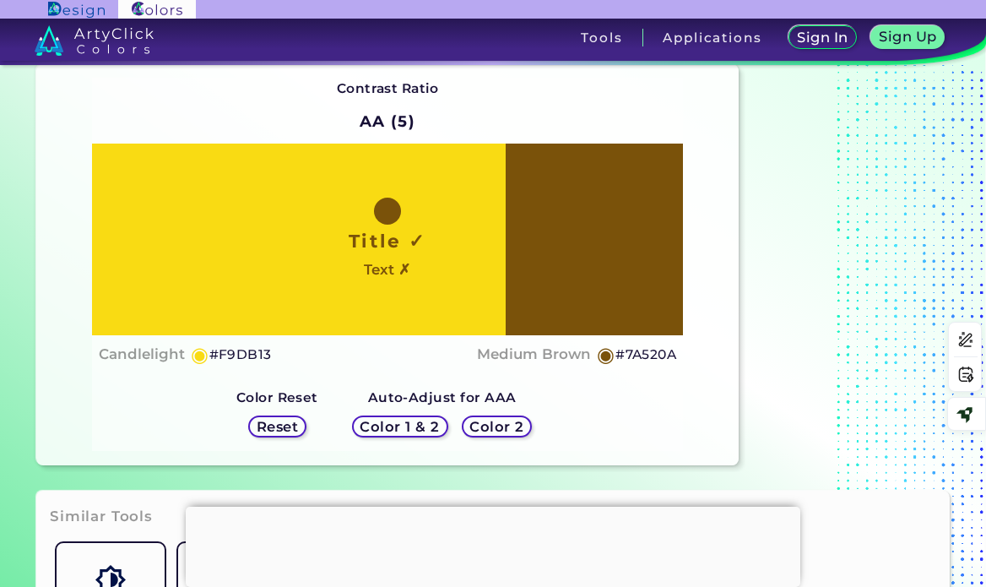
scroll to position [169, 0]
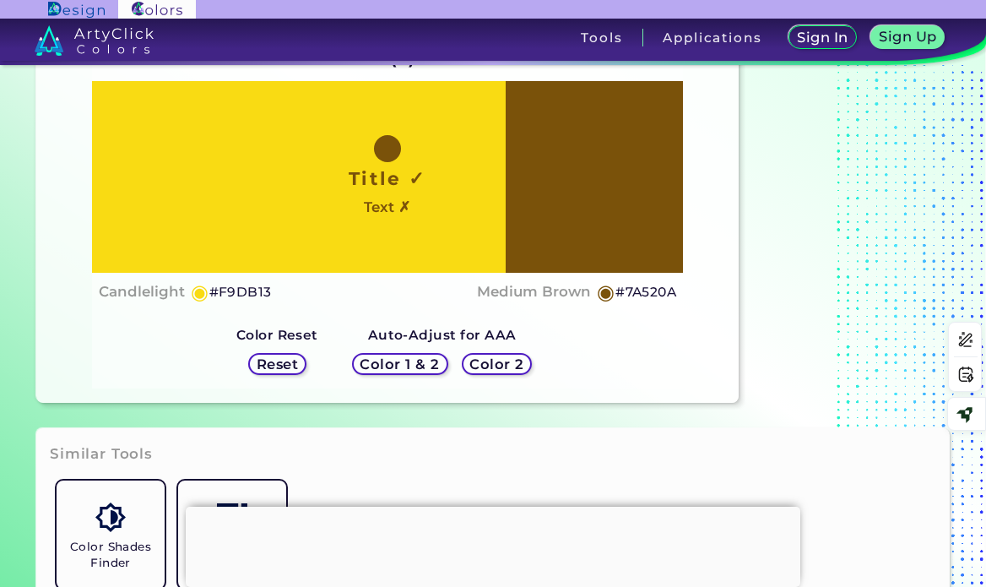
click at [480, 361] on h5 "Color 2" at bounding box center [496, 364] width 49 height 13
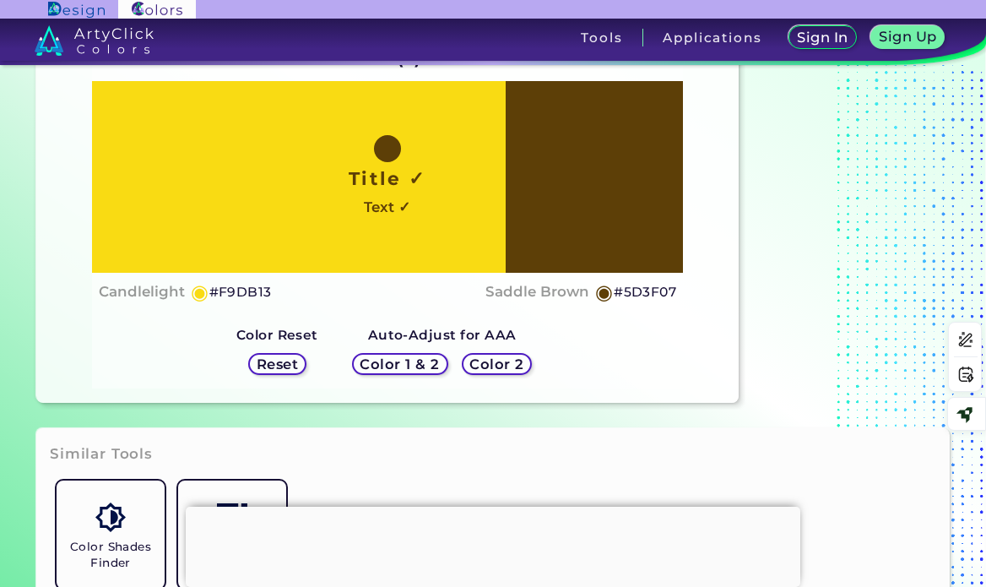
click at [643, 293] on h5 "#5D3F07" at bounding box center [645, 292] width 62 height 22
